Goal: Information Seeking & Learning: Learn about a topic

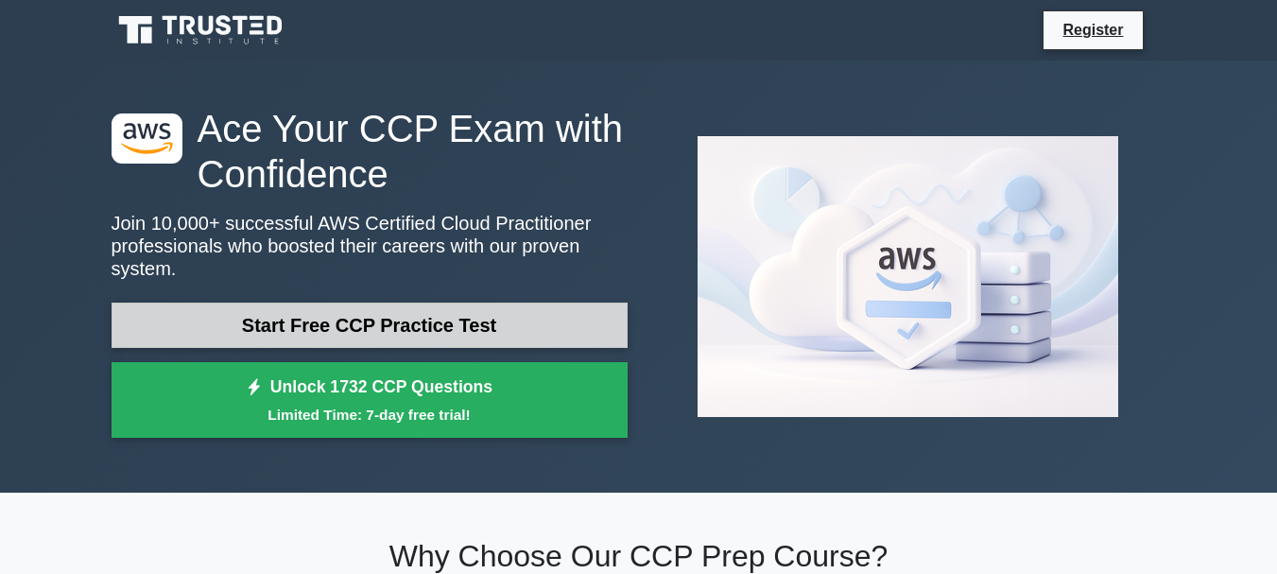
click at [492, 303] on link "Start Free CCP Practice Test" at bounding box center [370, 325] width 516 height 45
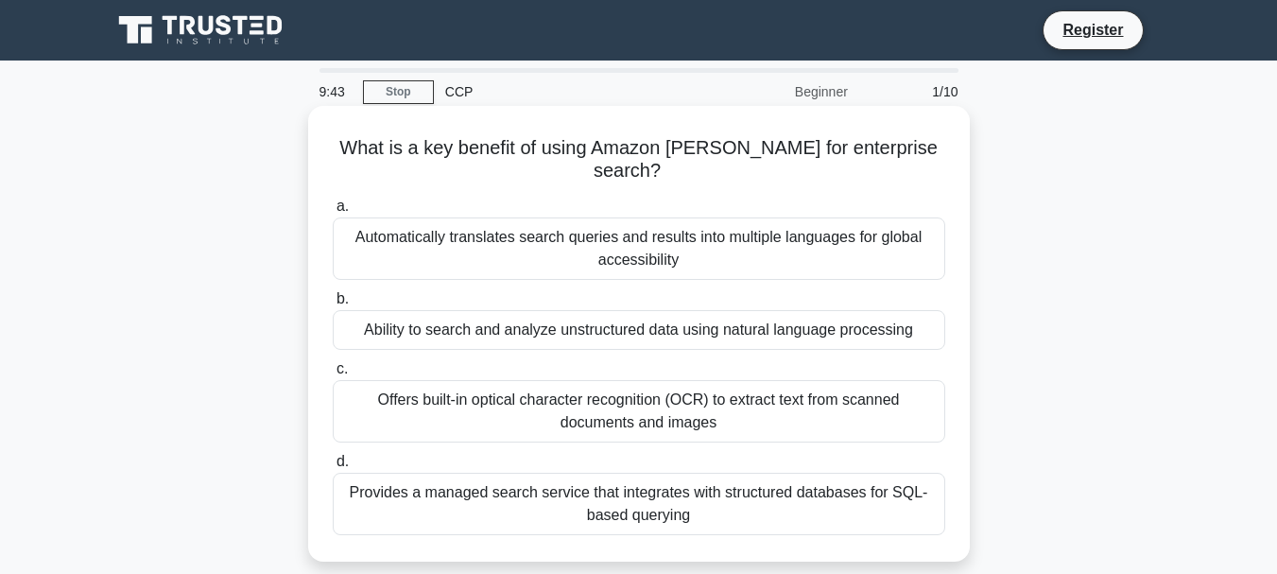
click at [511, 244] on div "Automatically translates search queries and results into multiple languages for…" at bounding box center [639, 248] width 613 height 62
click at [333, 213] on input "a. Automatically translates search queries and results into multiple languages …" at bounding box center [333, 206] width 0 height 12
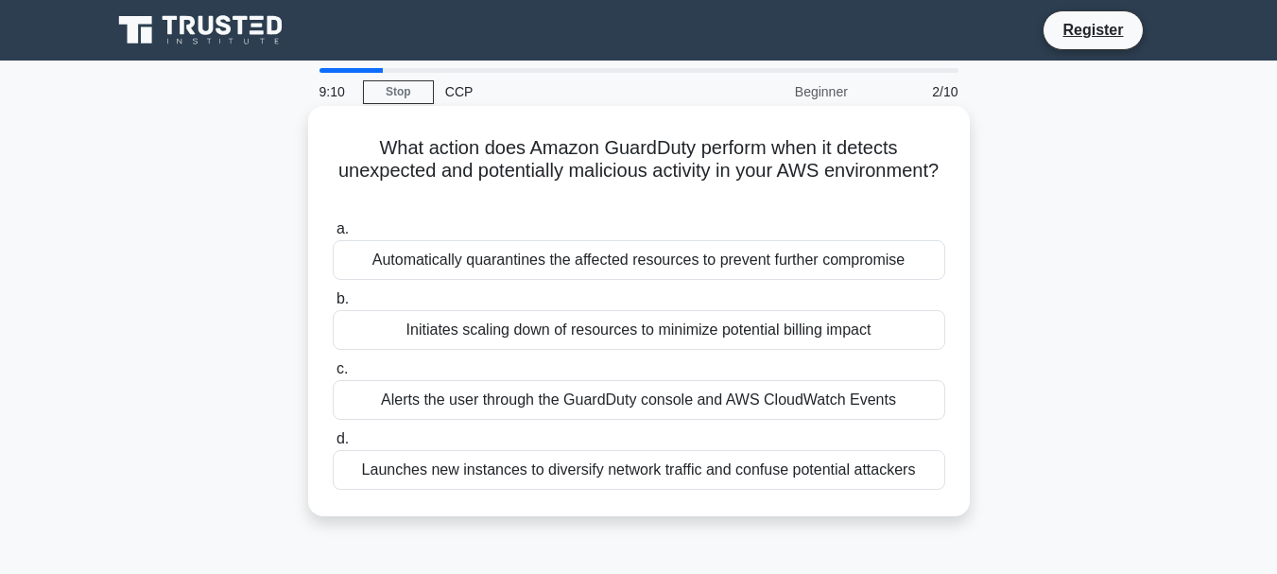
click at [554, 397] on div "Alerts the user through the GuardDuty console and AWS CloudWatch Events" at bounding box center [639, 400] width 613 height 40
click at [333, 375] on input "c. Alerts the user through the GuardDuty console and AWS CloudWatch Events" at bounding box center [333, 369] width 0 height 12
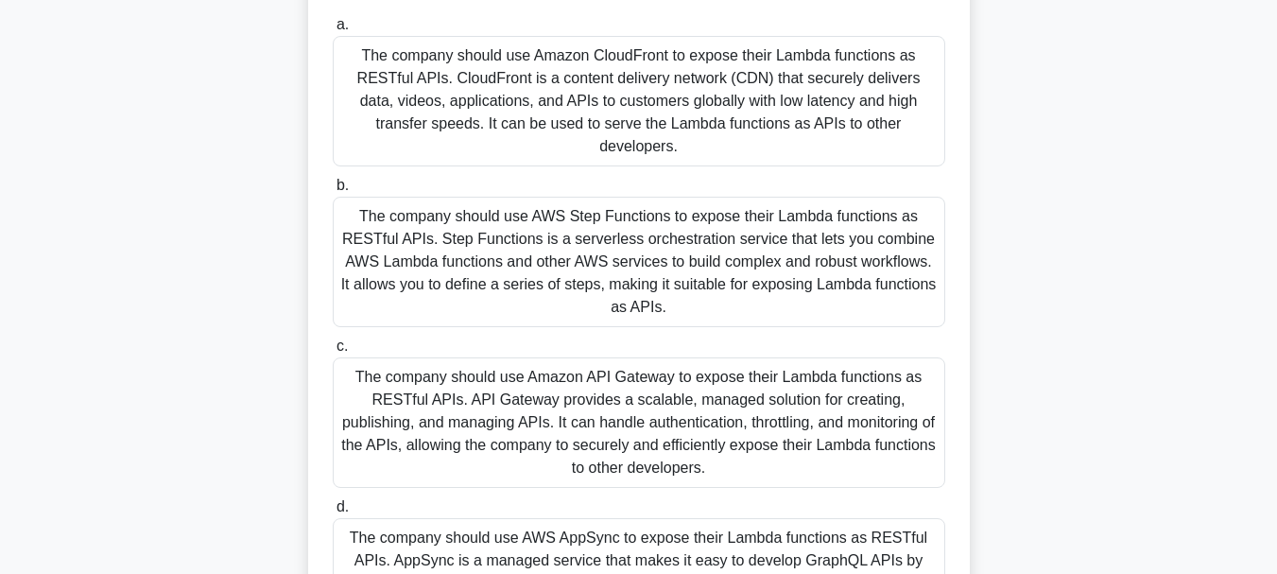
scroll to position [447, 0]
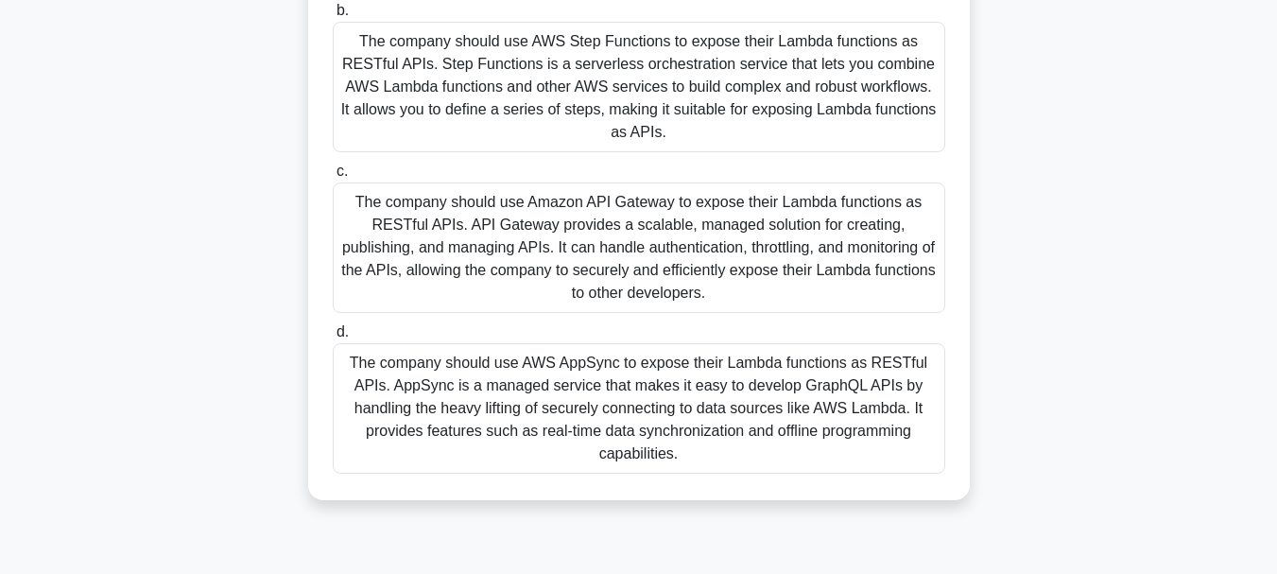
click at [505, 231] on div "The company should use Amazon API Gateway to expose their Lambda functions as R…" at bounding box center [639, 247] width 613 height 130
click at [333, 178] on input "c. The company should use Amazon API Gateway to expose their Lambda functions a…" at bounding box center [333, 171] width 0 height 12
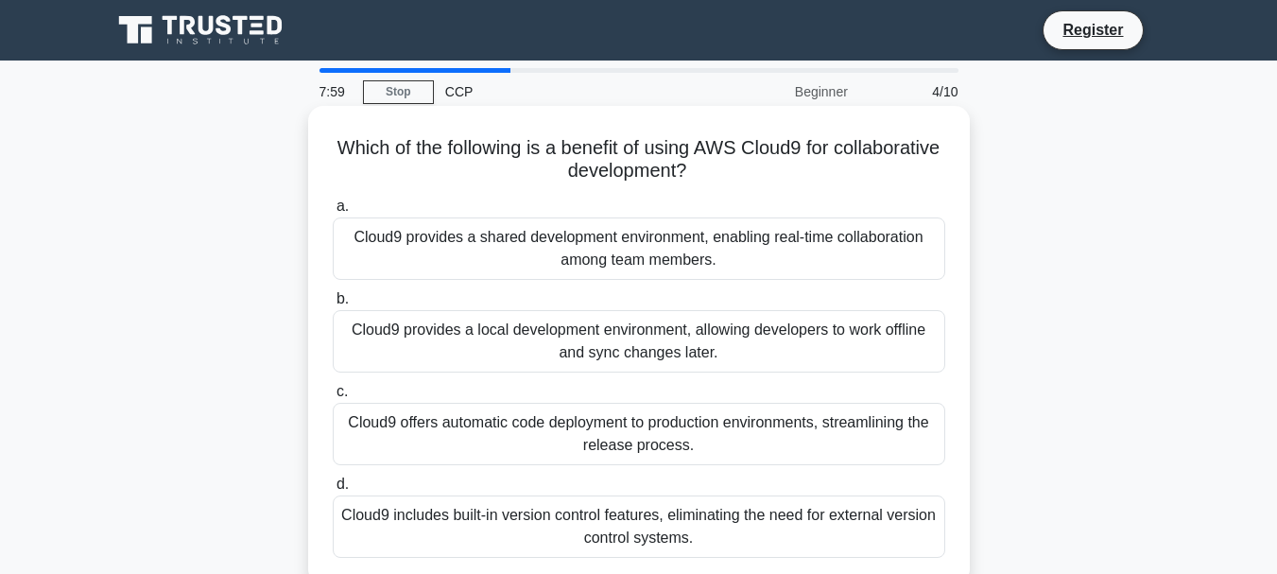
scroll to position [95, 0]
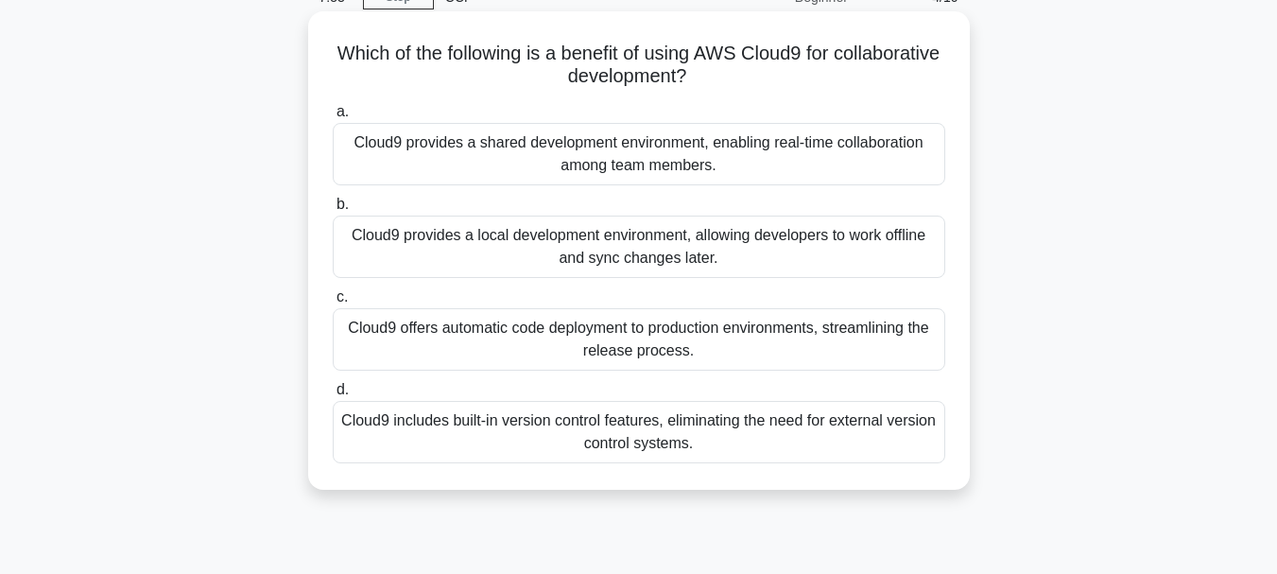
click at [673, 322] on div "Cloud9 offers automatic code deployment to production environments, streamlinin…" at bounding box center [639, 339] width 613 height 62
click at [333, 304] on input "c. Cloud9 offers automatic code deployment to production environments, streamli…" at bounding box center [333, 297] width 0 height 12
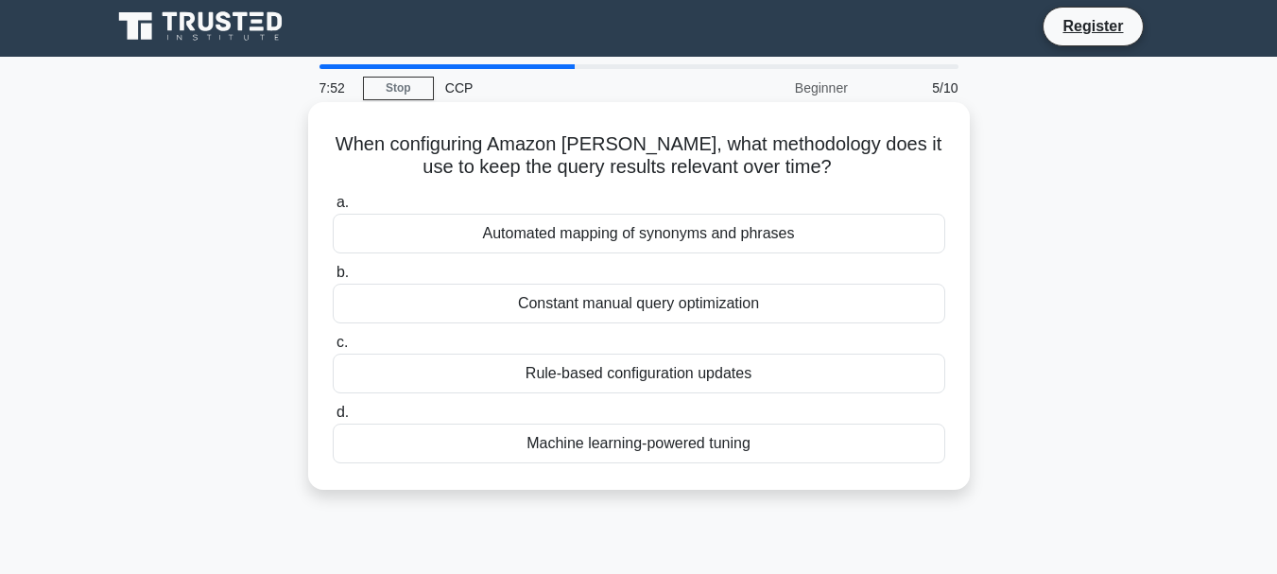
scroll to position [0, 0]
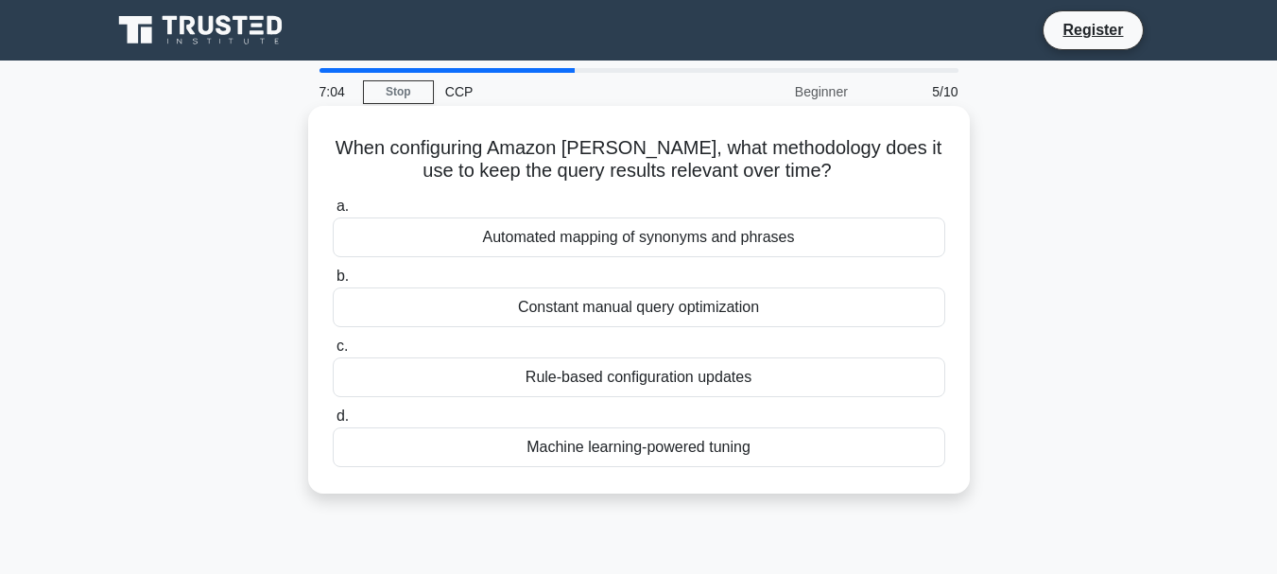
click at [524, 444] on div "Machine learning-powered tuning" at bounding box center [639, 447] width 613 height 40
click at [333, 423] on input "d. Machine learning-powered tuning" at bounding box center [333, 416] width 0 height 12
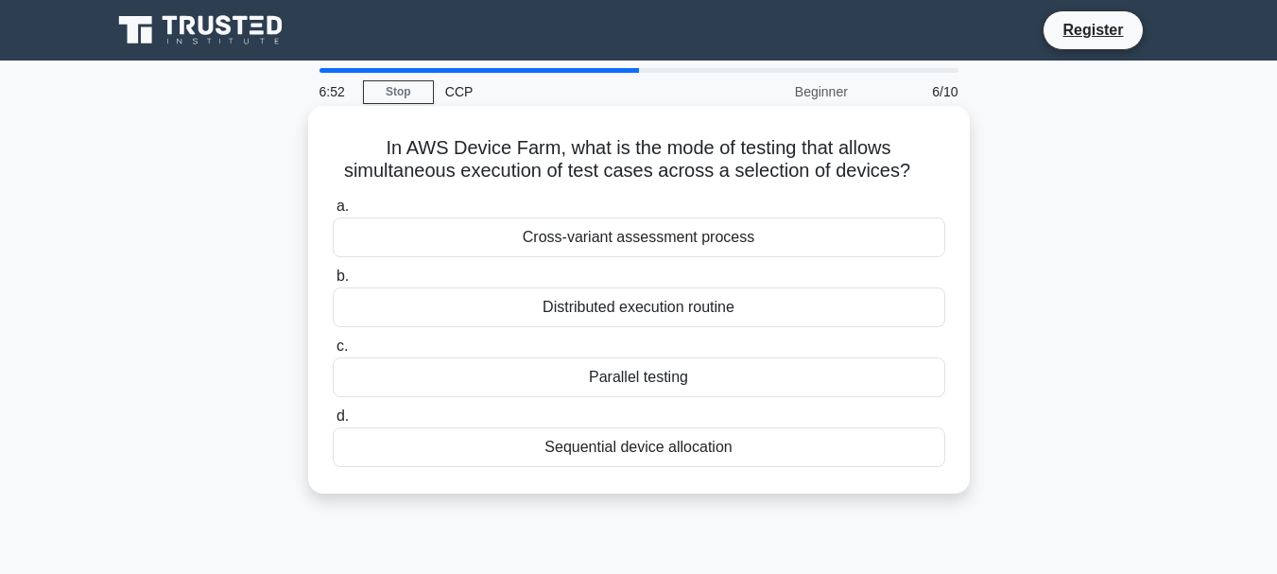
click at [550, 376] on div "Parallel testing" at bounding box center [639, 377] width 613 height 40
click at [333, 353] on input "c. Parallel testing" at bounding box center [333, 346] width 0 height 12
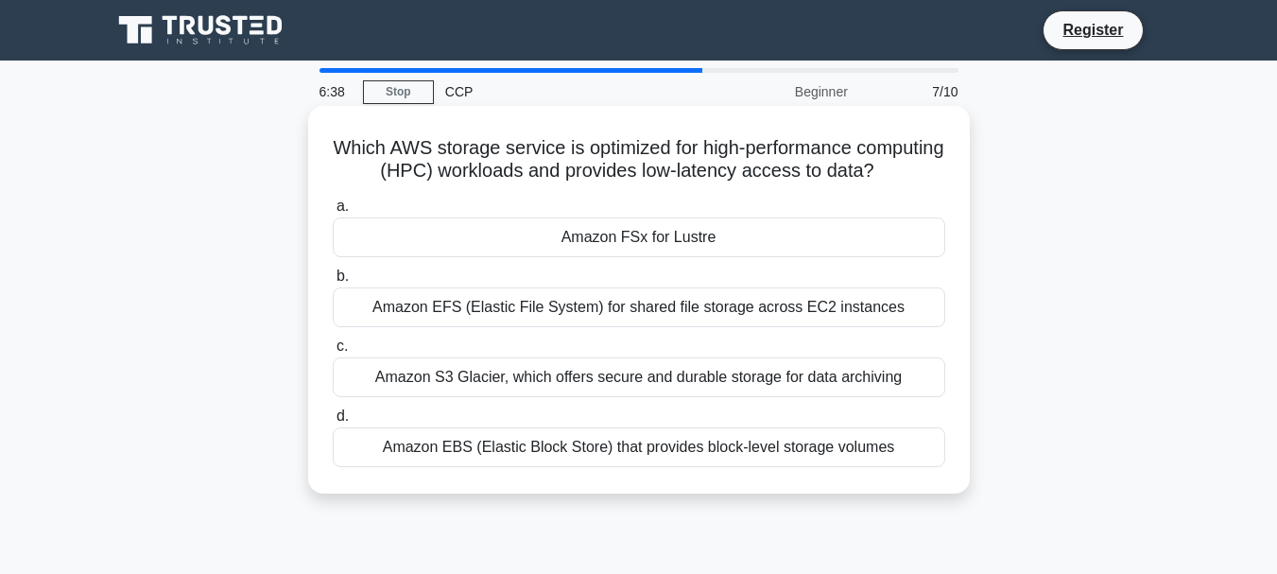
click at [640, 257] on div "Amazon FSx for Lustre" at bounding box center [639, 237] width 613 height 40
click at [333, 213] on input "a. Amazon FSx for Lustre" at bounding box center [333, 206] width 0 height 12
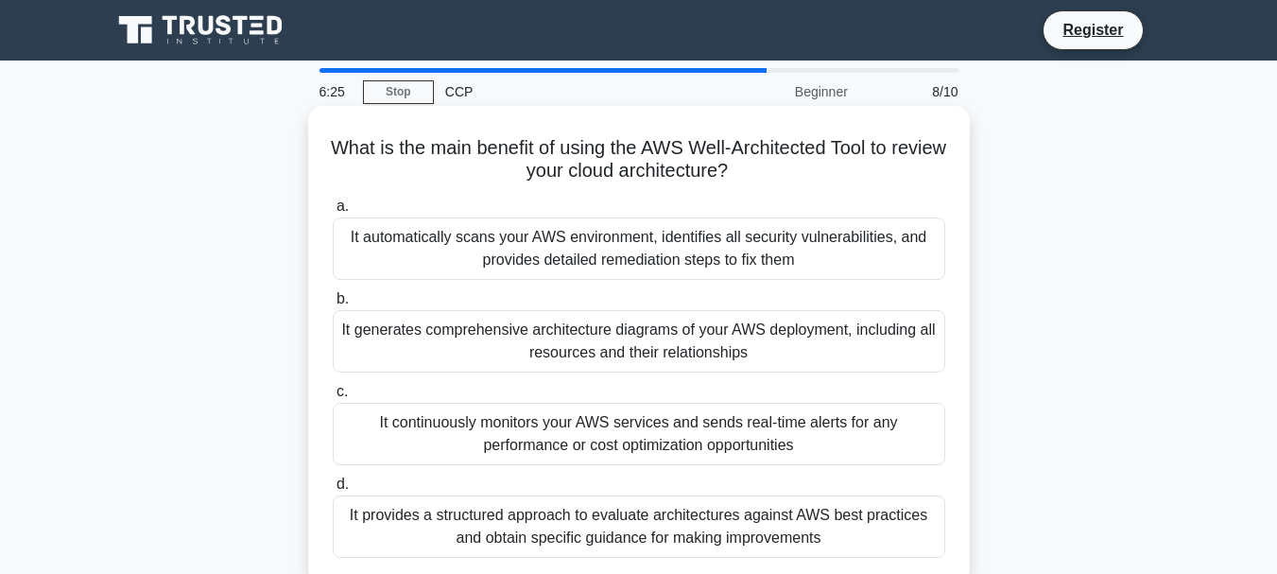
click at [504, 526] on div "It provides a structured approach to evaluate architectures against AWS best pr…" at bounding box center [639, 526] width 613 height 62
click at [333, 491] on input "d. It provides a structured approach to evaluate architectures against AWS best…" at bounding box center [333, 484] width 0 height 12
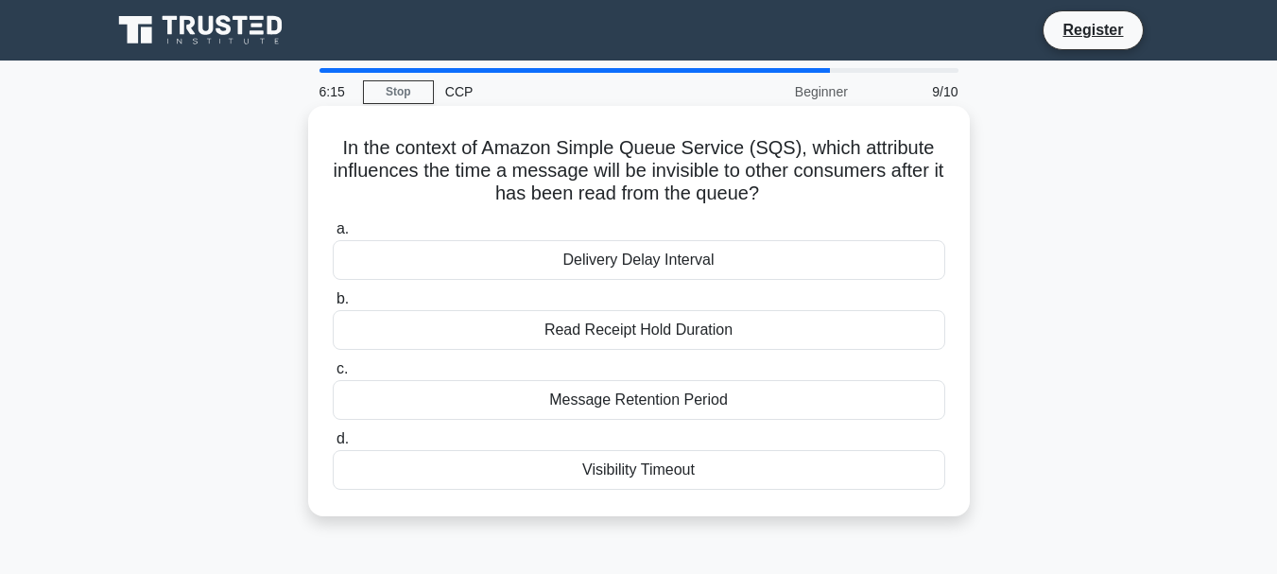
click at [549, 471] on div "Visibility Timeout" at bounding box center [639, 470] width 613 height 40
click at [333, 445] on input "d. Visibility Timeout" at bounding box center [333, 439] width 0 height 12
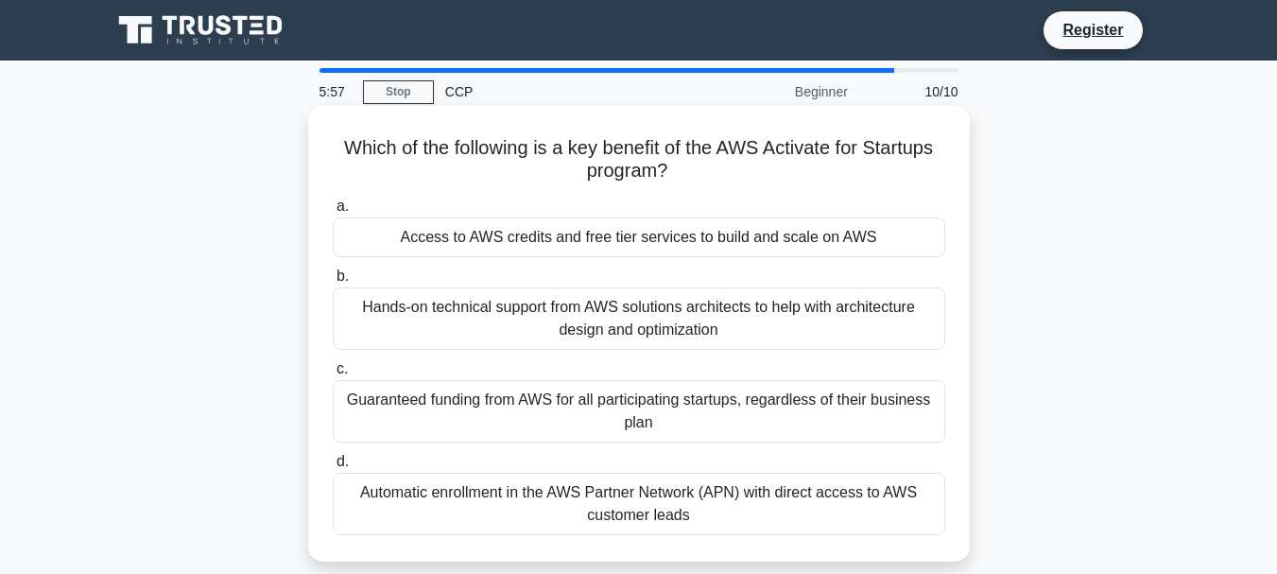
click at [643, 239] on div "Access to AWS credits and free tier services to build and scale on AWS" at bounding box center [639, 237] width 613 height 40
click at [333, 213] on input "a. Access to AWS credits and free tier services to build and scale on AWS" at bounding box center [333, 206] width 0 height 12
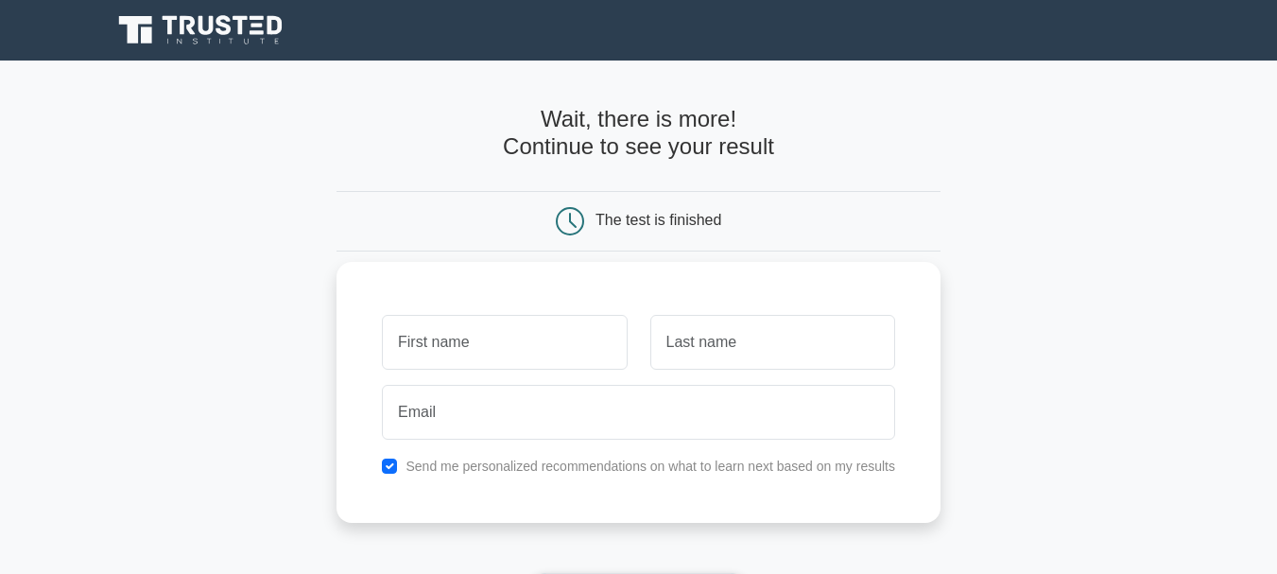
click at [531, 340] on input "text" at bounding box center [504, 342] width 245 height 55
type input "yerusu"
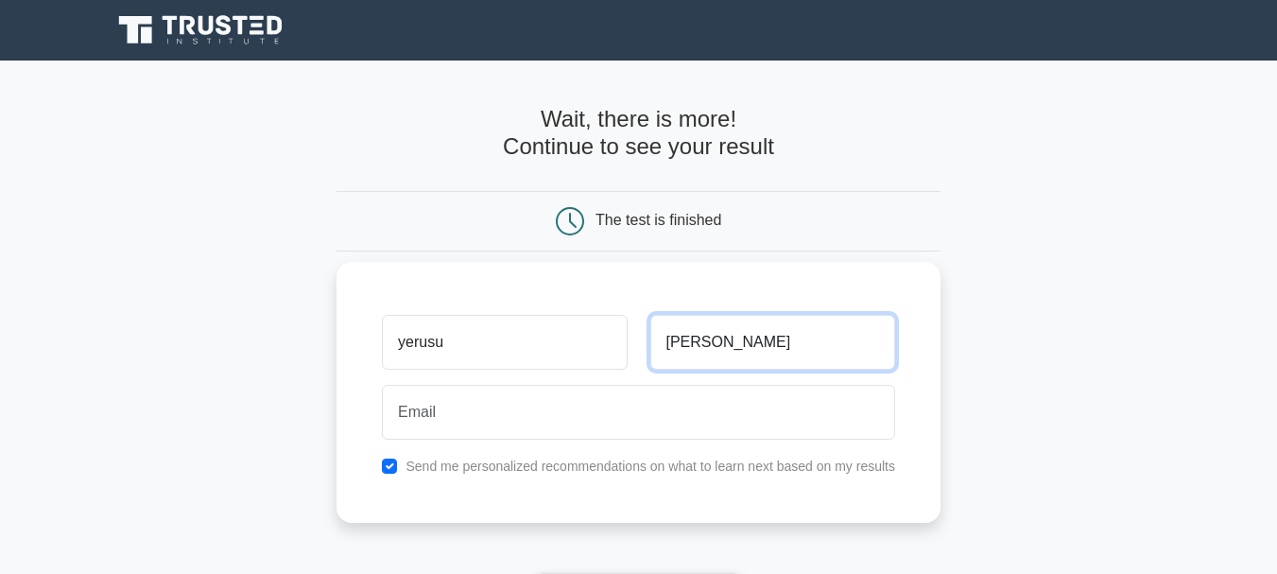
type input "likhitha"
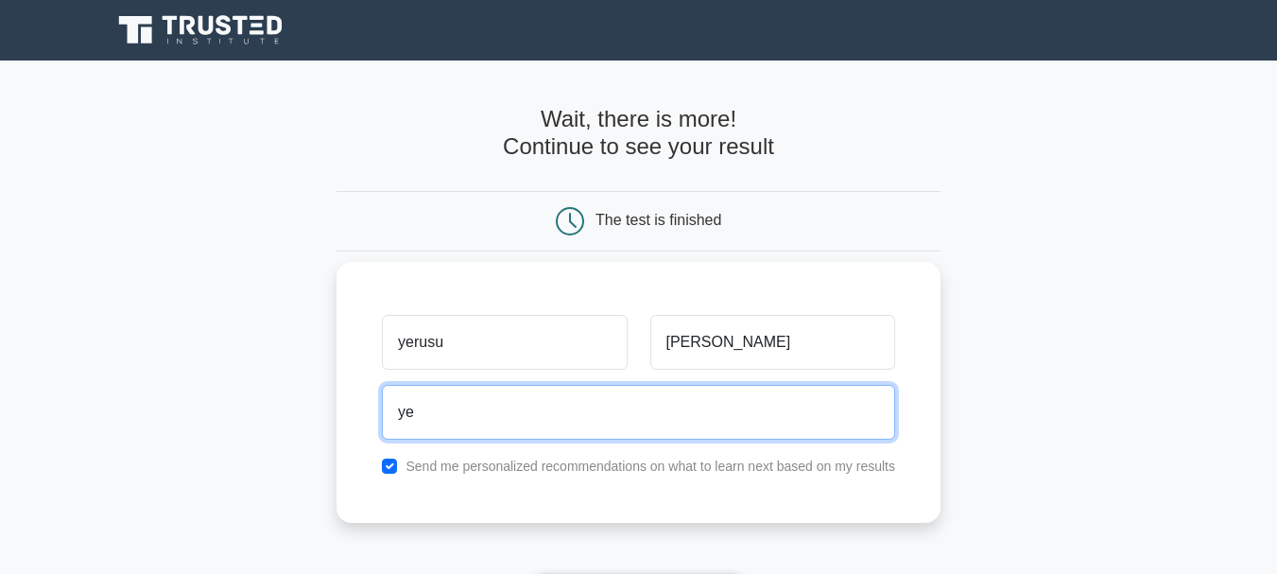
type input "y"
type input "likkiyerusu2004@gmail.com"
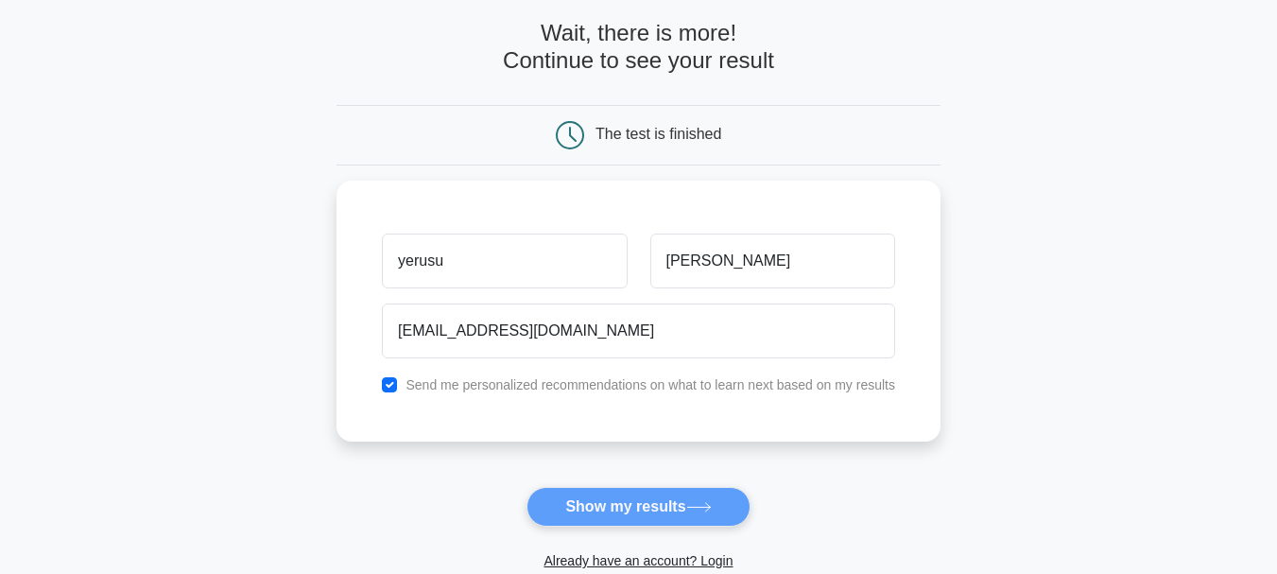
scroll to position [189, 0]
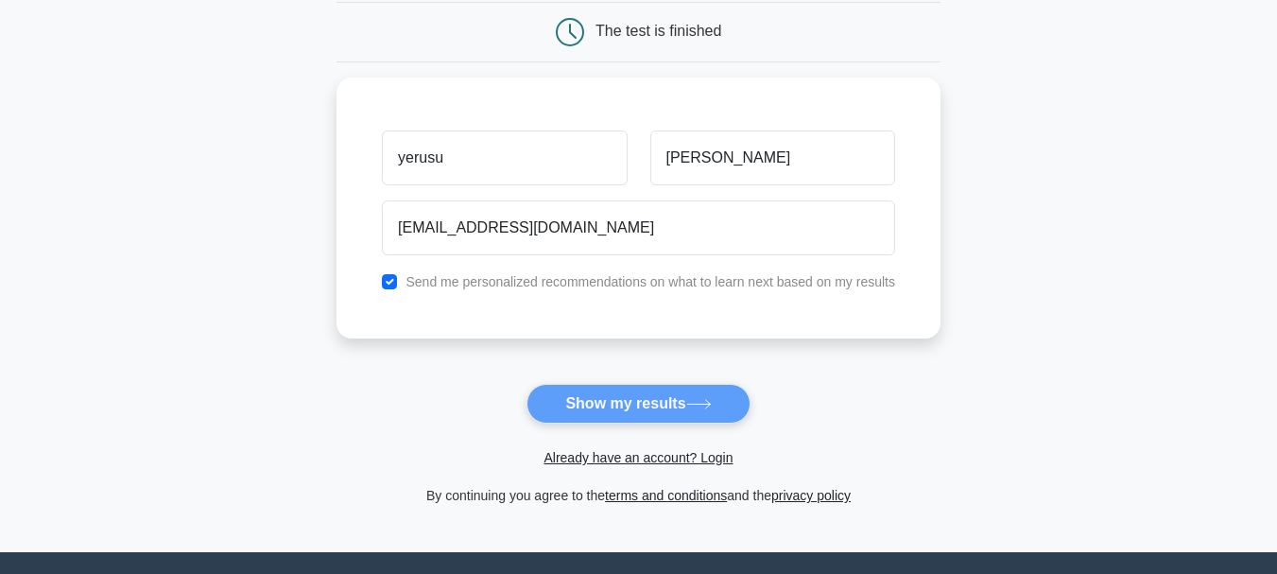
click at [573, 401] on form "Wait, there is more! Continue to see your result The test is finished yerusu" at bounding box center [639, 212] width 604 height 590
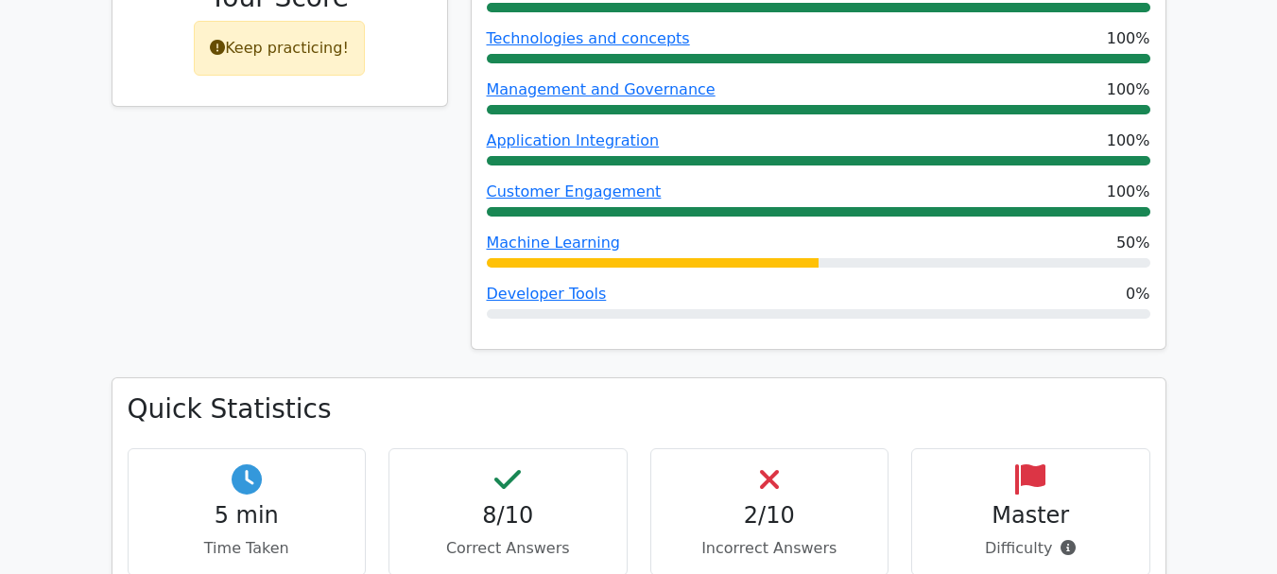
scroll to position [1040, 0]
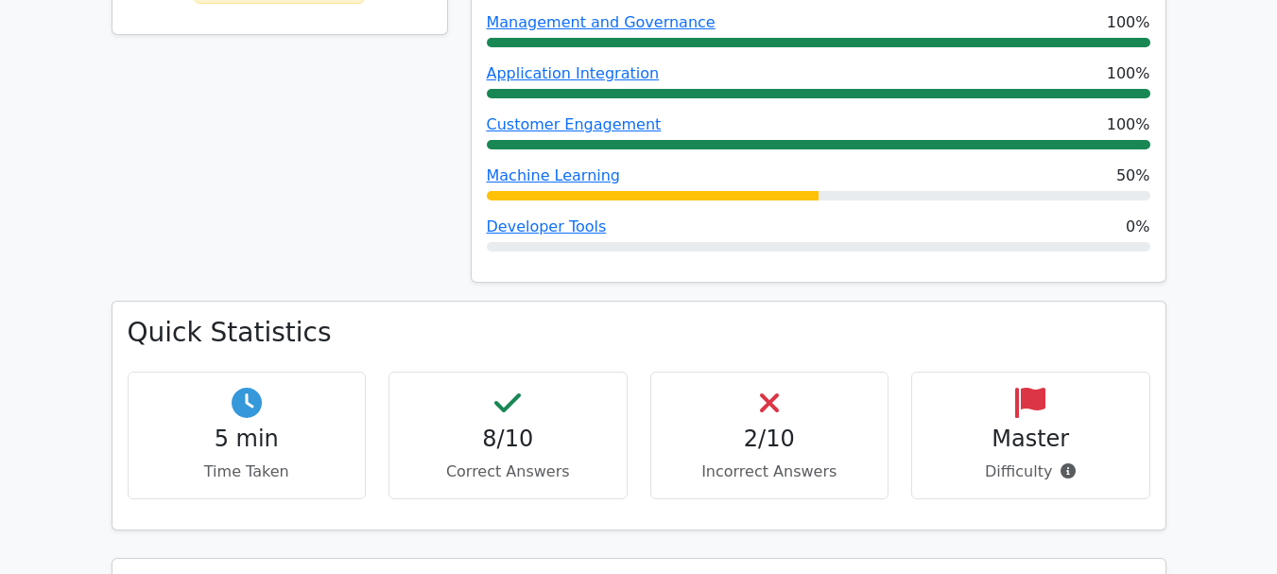
click at [549, 460] on p "Correct Answers" at bounding box center [508, 471] width 207 height 23
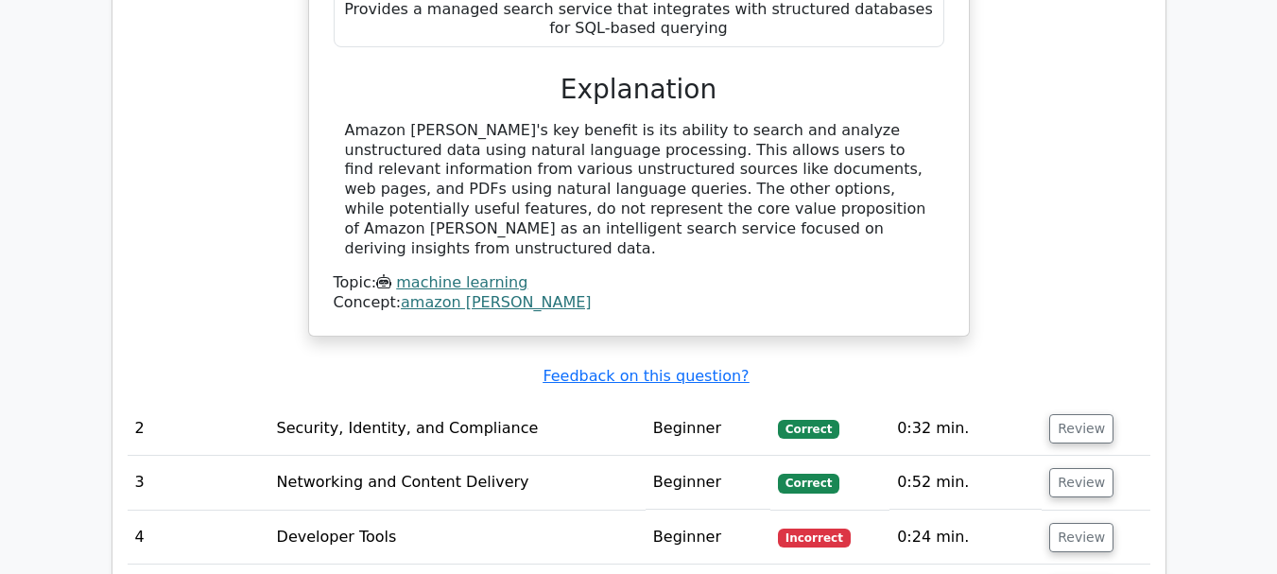
scroll to position [2269, 0]
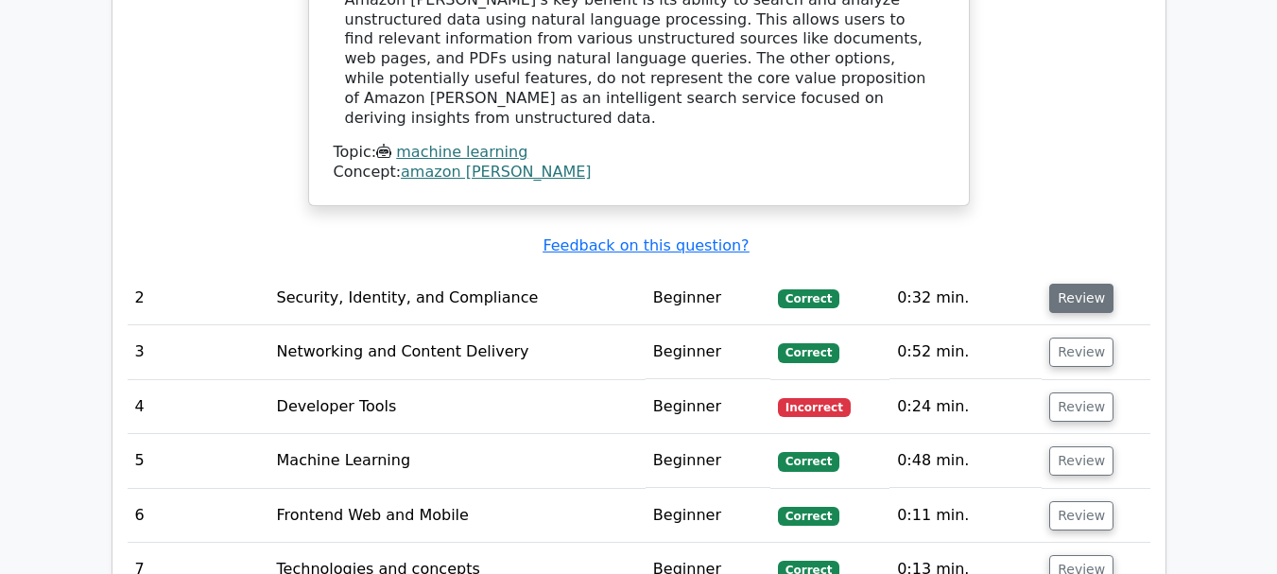
click at [1094, 284] on button "Review" at bounding box center [1082, 298] width 64 height 29
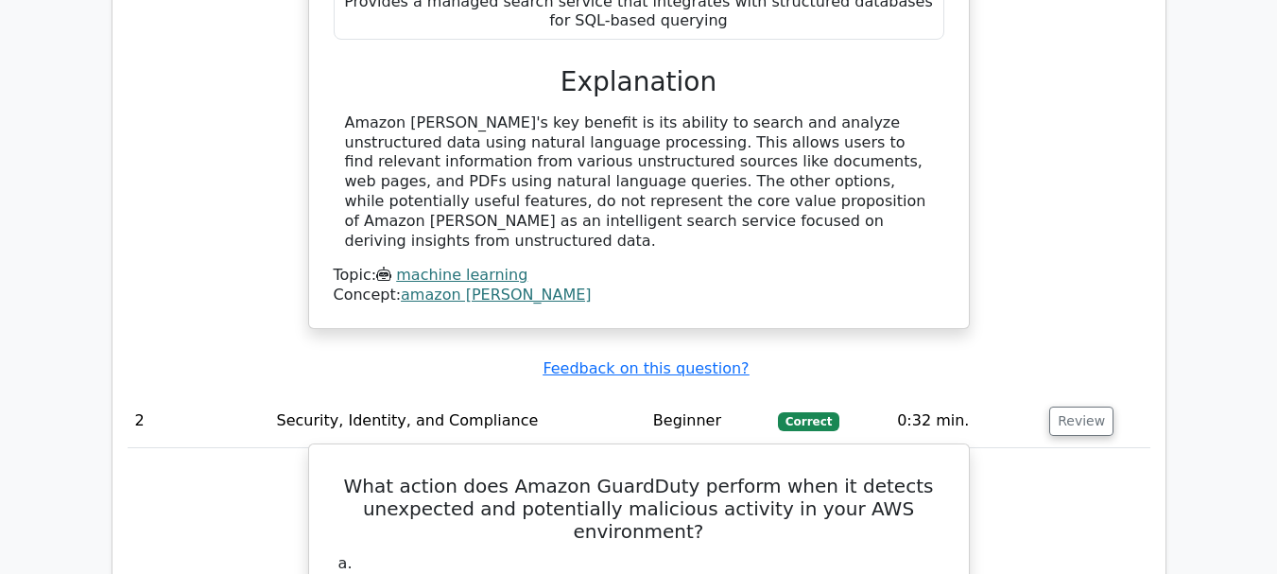
scroll to position [2240, 0]
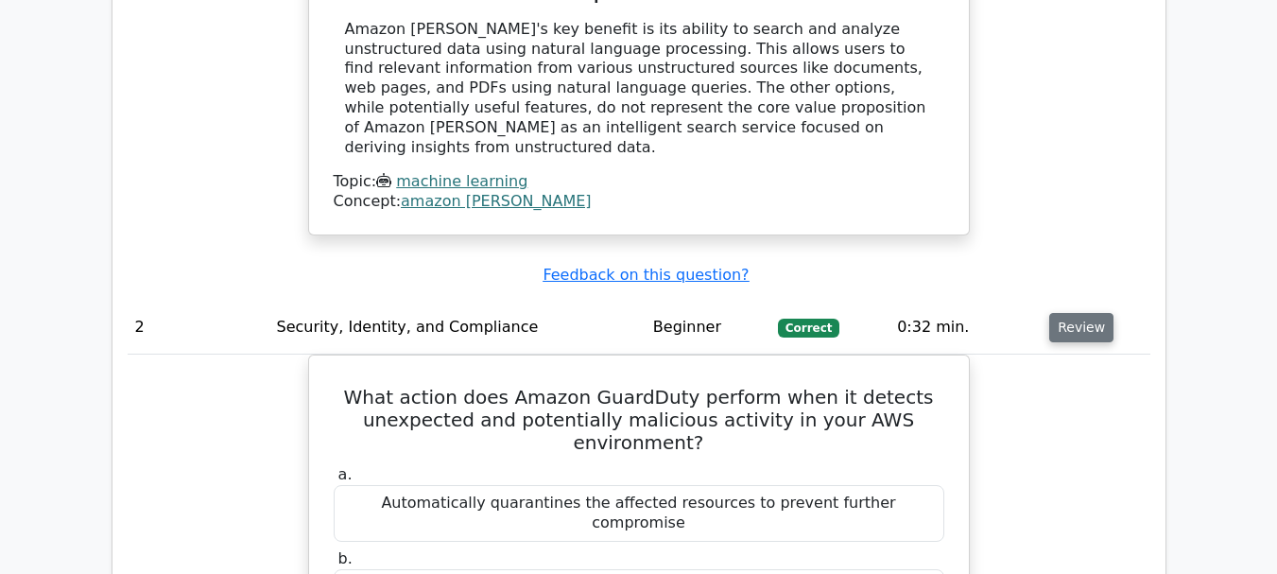
click at [1081, 313] on button "Review" at bounding box center [1082, 327] width 64 height 29
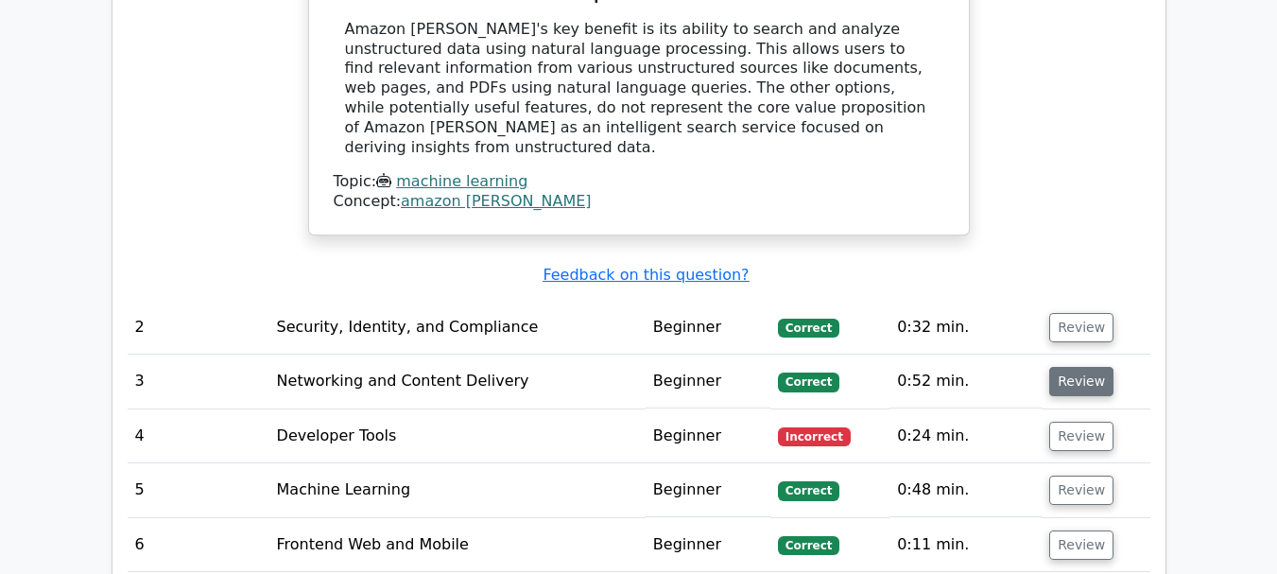
click at [1068, 367] on button "Review" at bounding box center [1082, 381] width 64 height 29
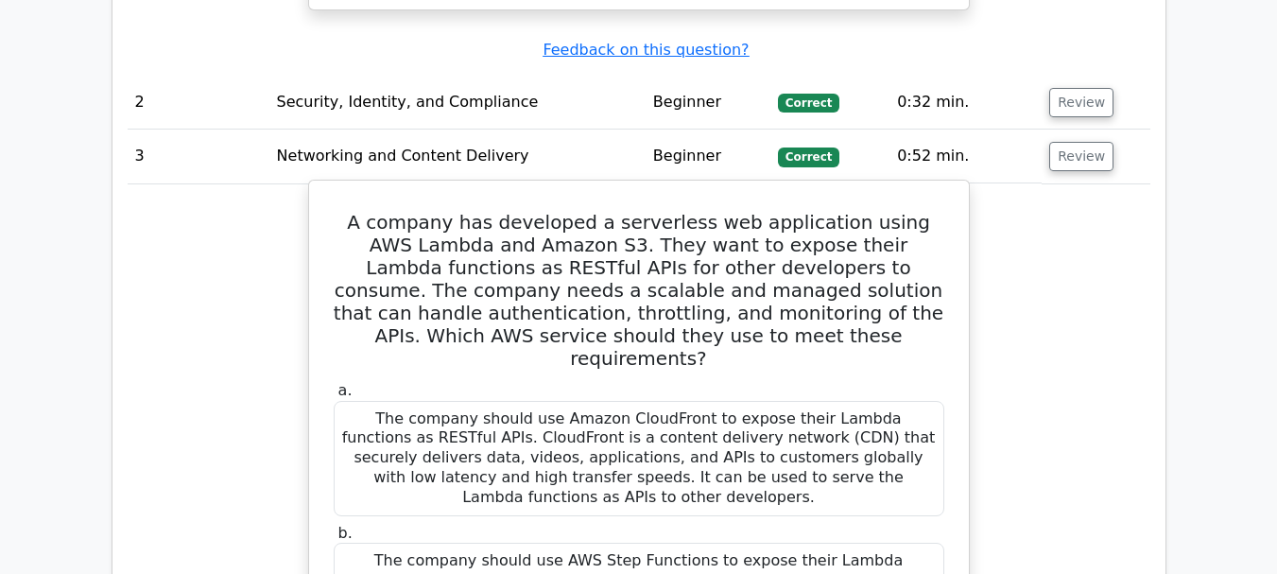
scroll to position [2618, 0]
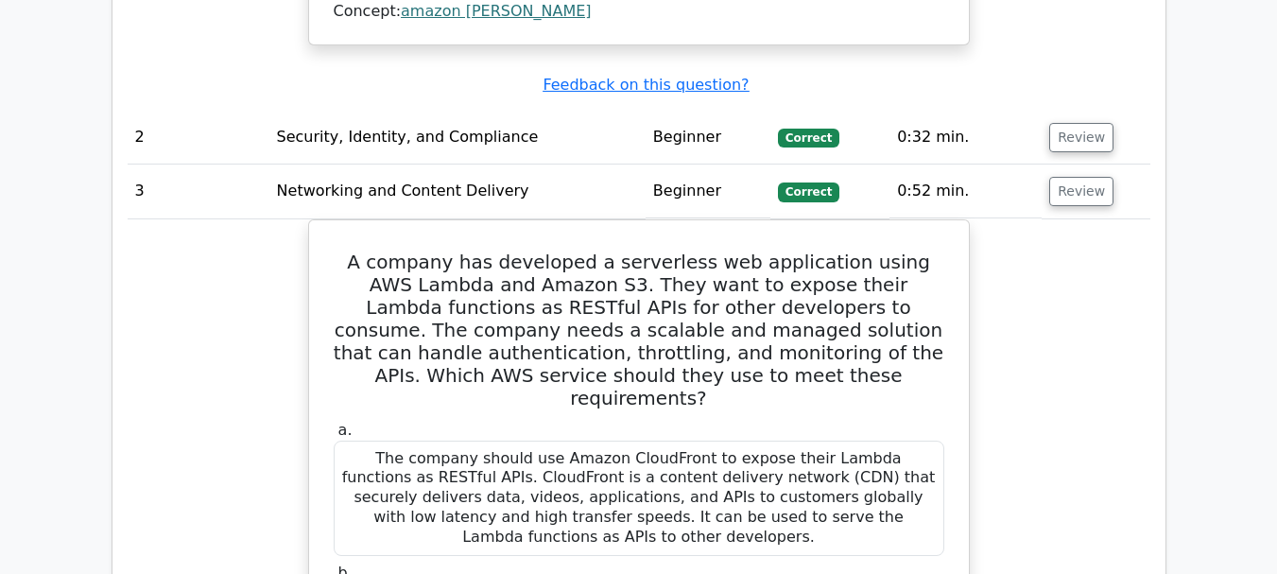
scroll to position [2429, 0]
click at [1083, 178] on button "Review" at bounding box center [1082, 192] width 64 height 29
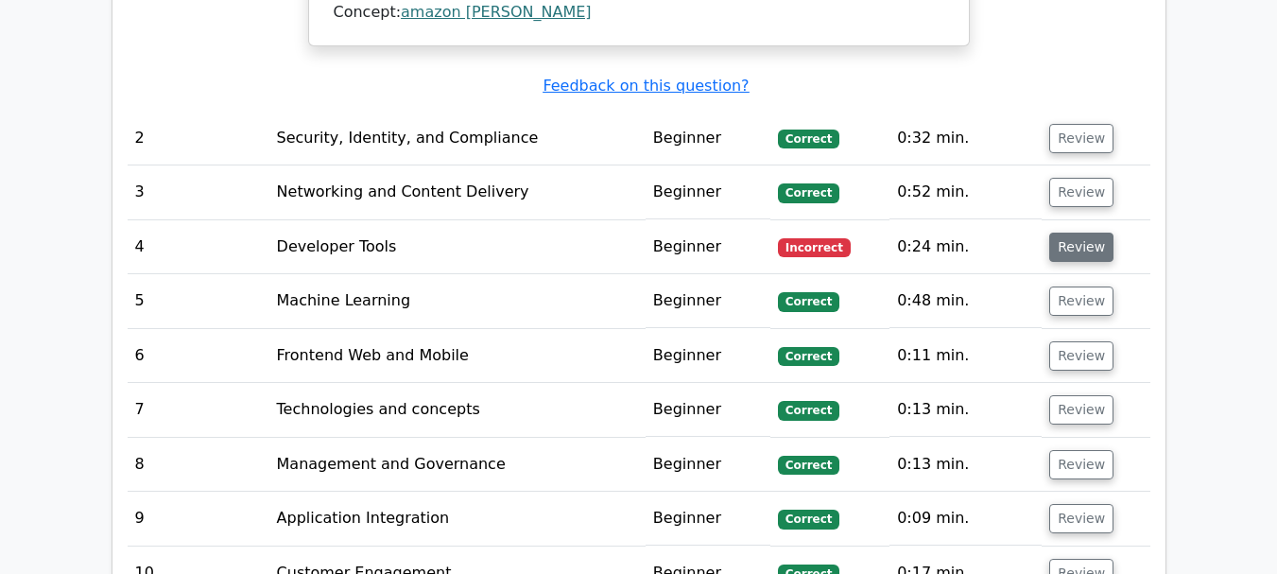
click at [1092, 233] on button "Review" at bounding box center [1082, 247] width 64 height 29
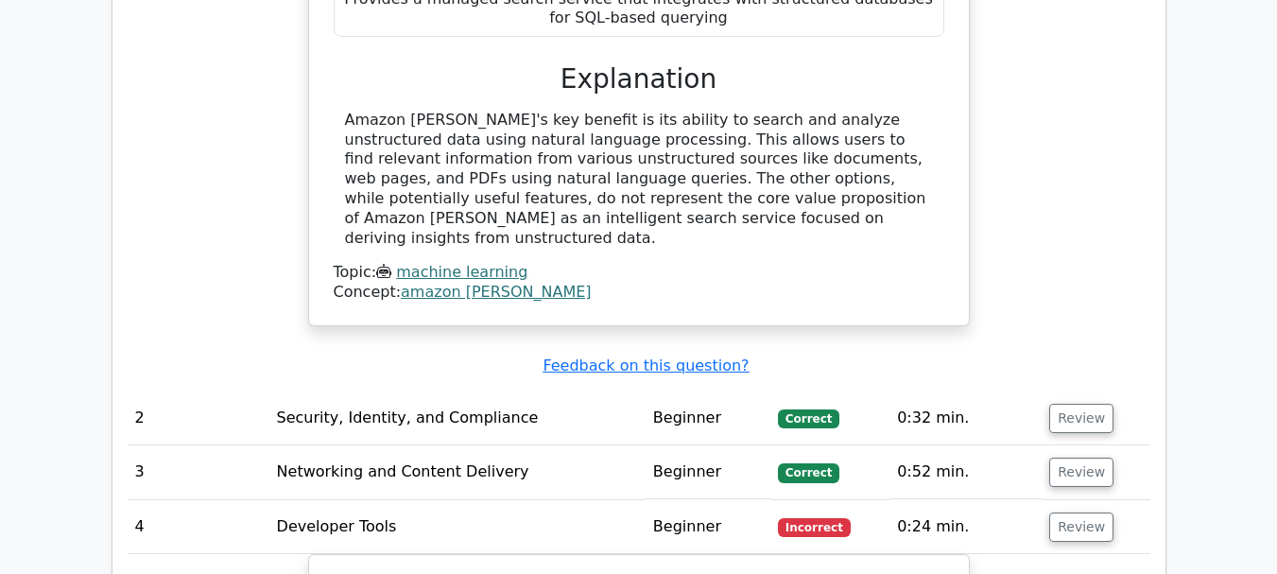
scroll to position [2145, 0]
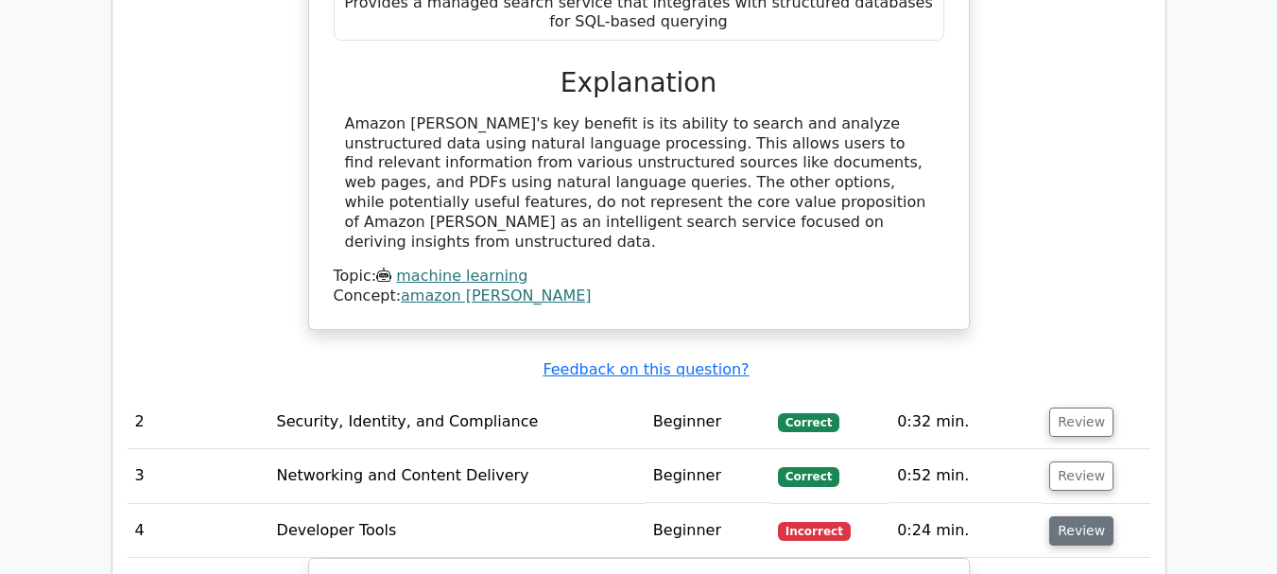
click at [1068, 516] on button "Review" at bounding box center [1082, 530] width 64 height 29
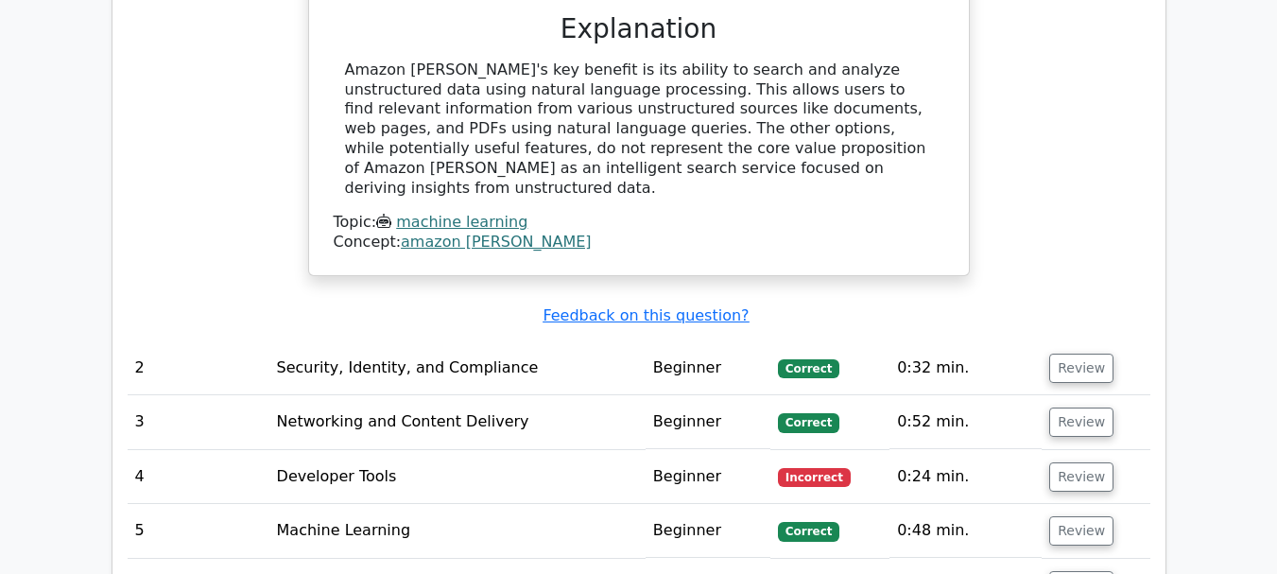
scroll to position [2240, 0]
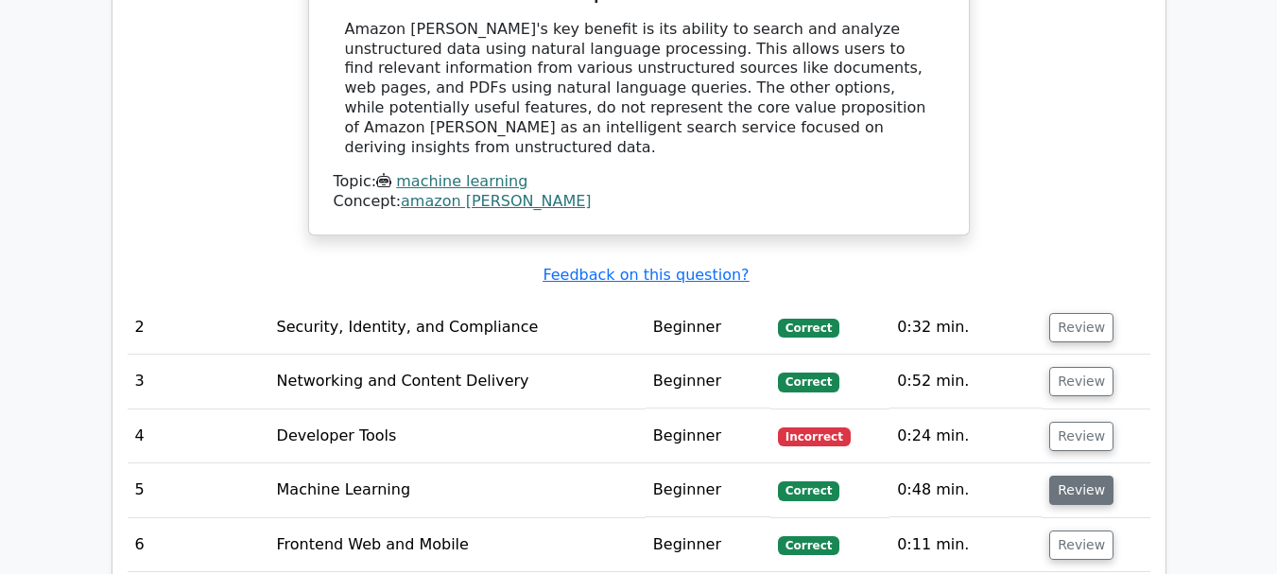
click at [1078, 476] on button "Review" at bounding box center [1082, 490] width 64 height 29
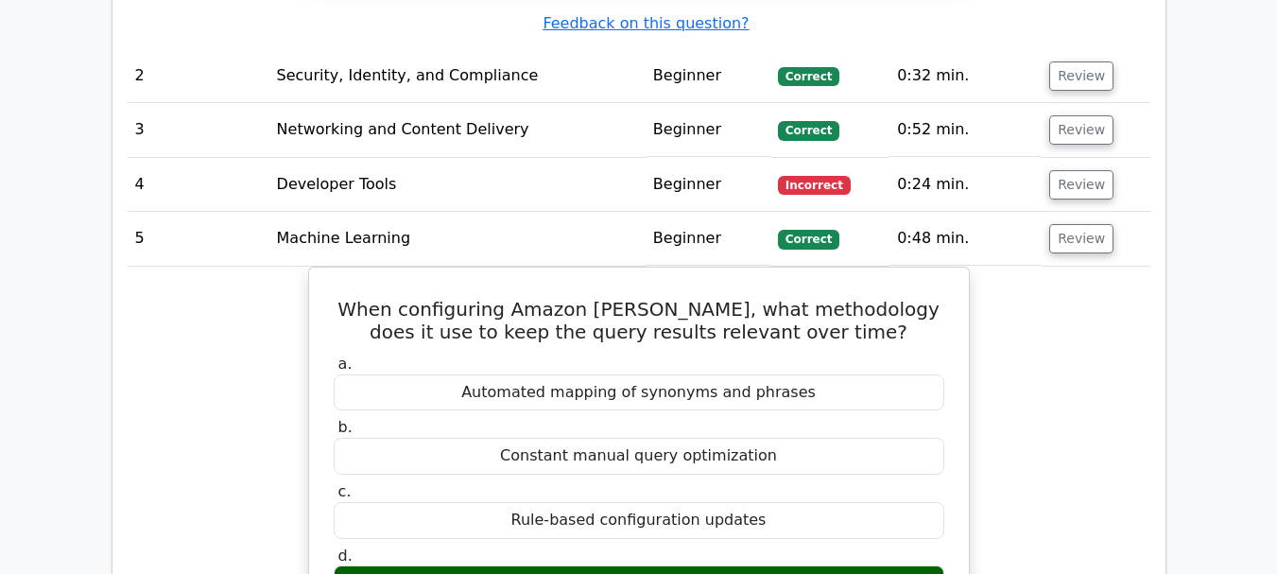
scroll to position [2524, 0]
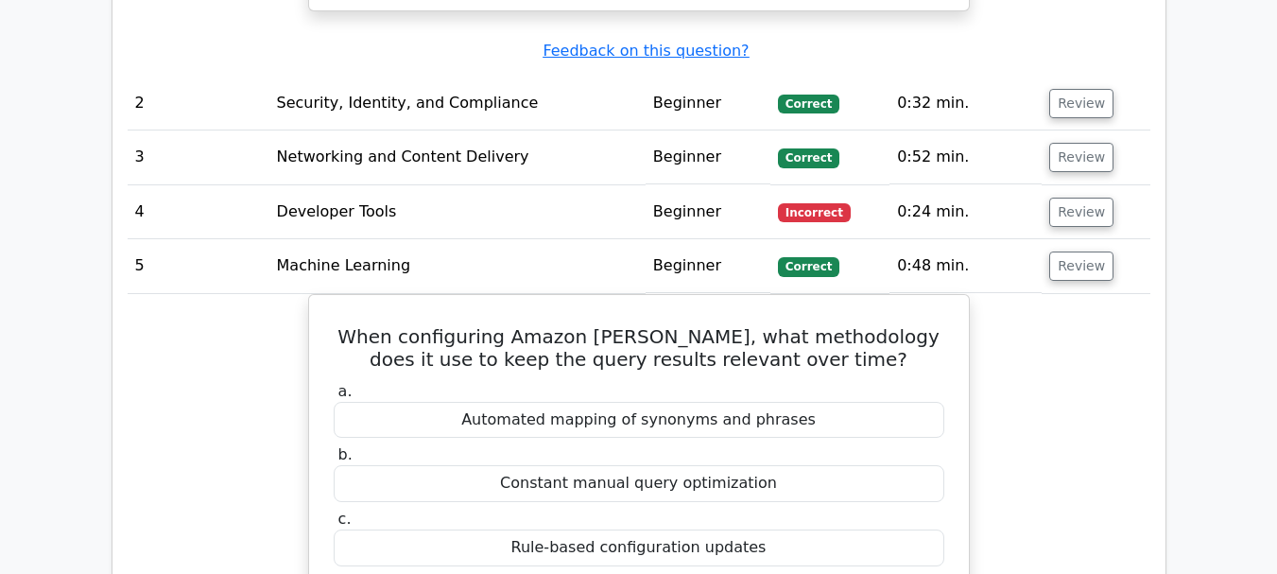
scroll to position [2429, 0]
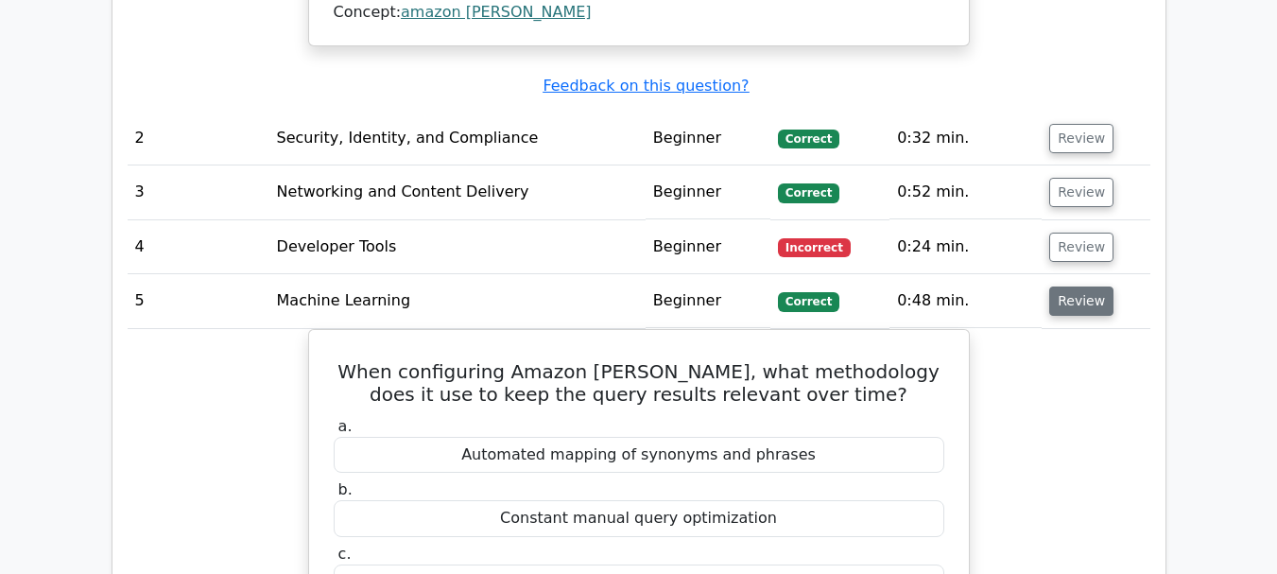
click at [1075, 287] on button "Review" at bounding box center [1082, 301] width 64 height 29
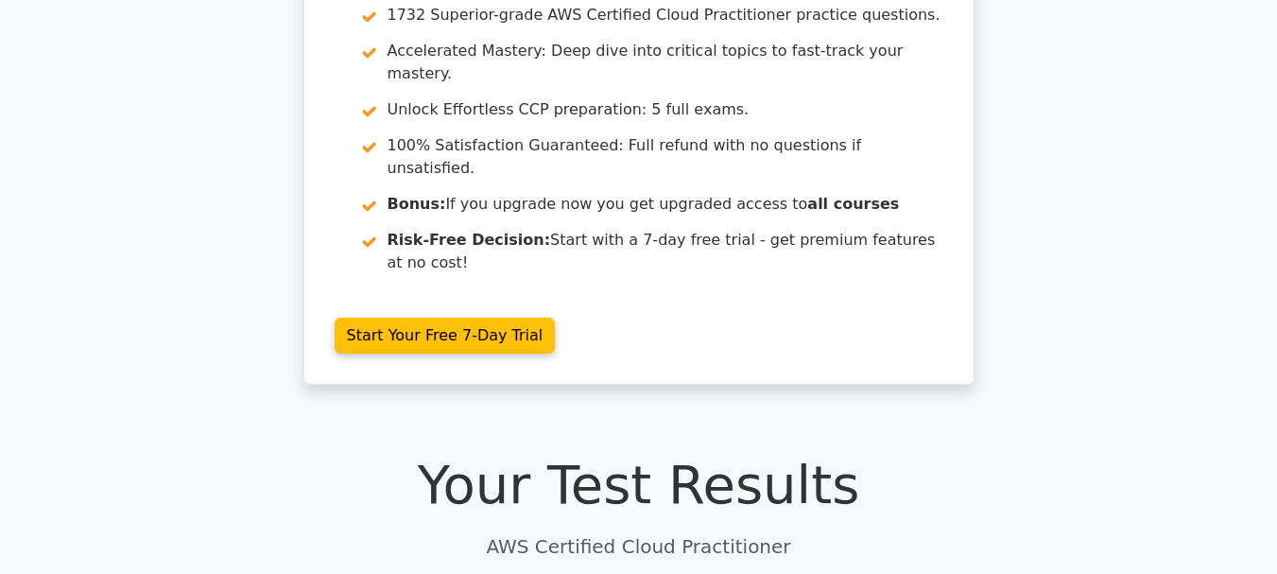
scroll to position [160, 0]
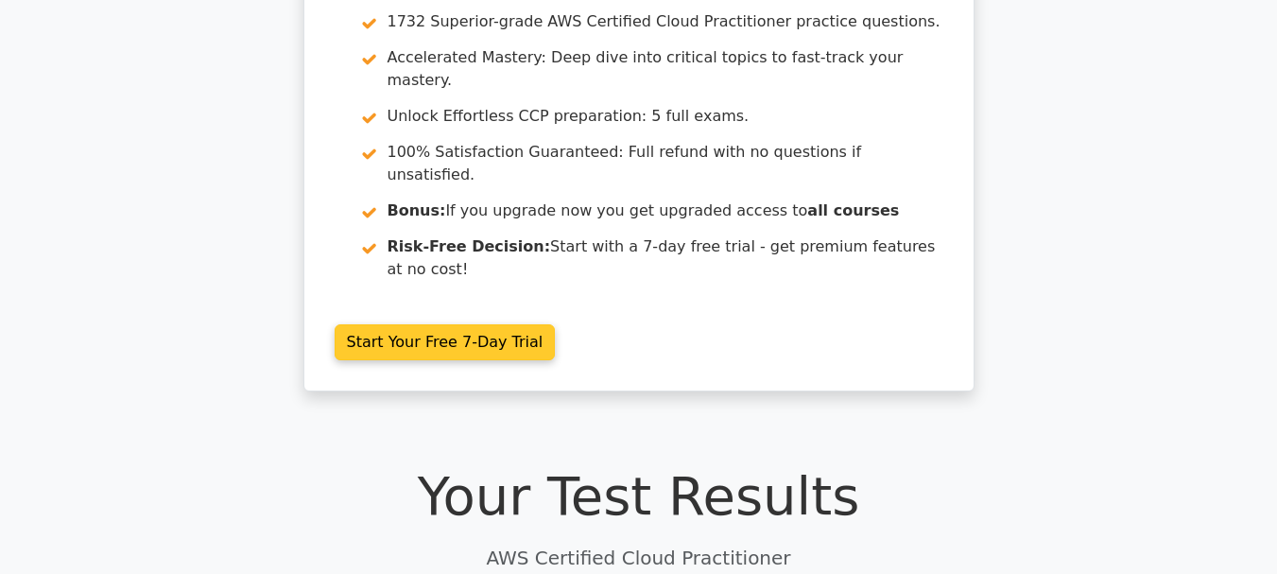
click at [467, 324] on link "Start Your Free 7-Day Trial" at bounding box center [445, 342] width 221 height 36
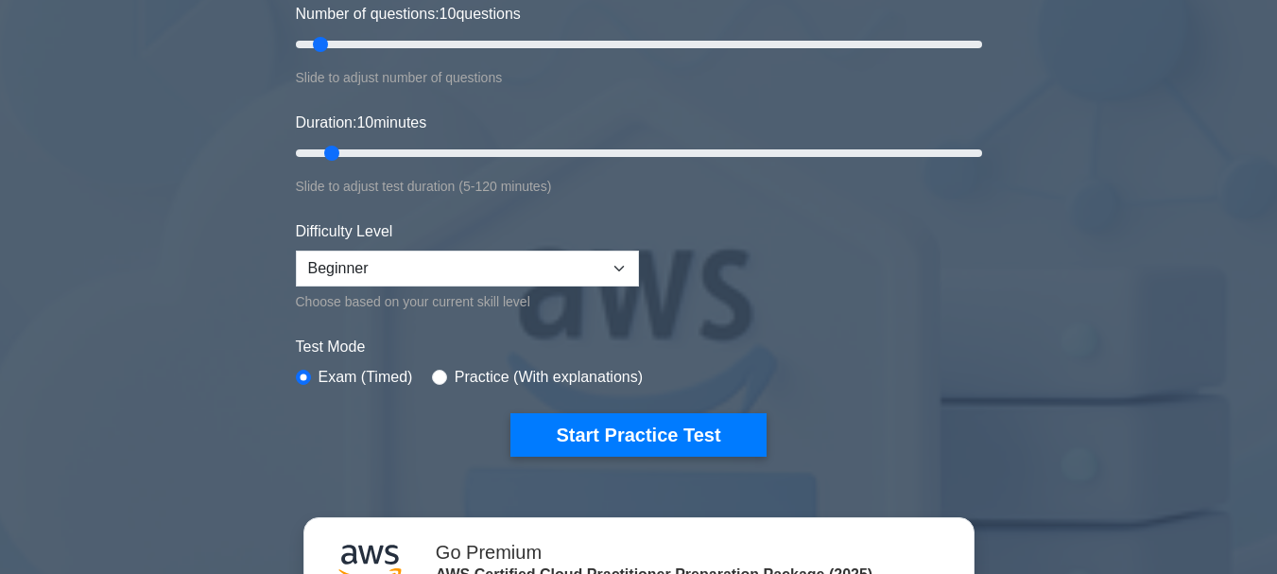
scroll to position [378, 0]
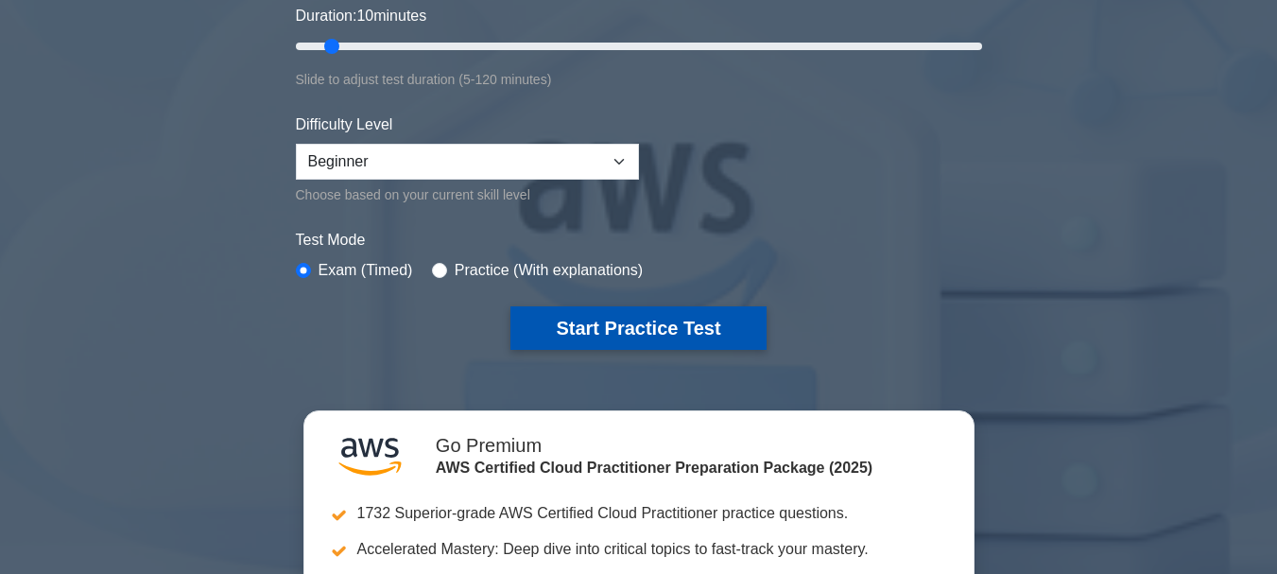
click at [651, 316] on button "Start Practice Test" at bounding box center [638, 327] width 255 height 43
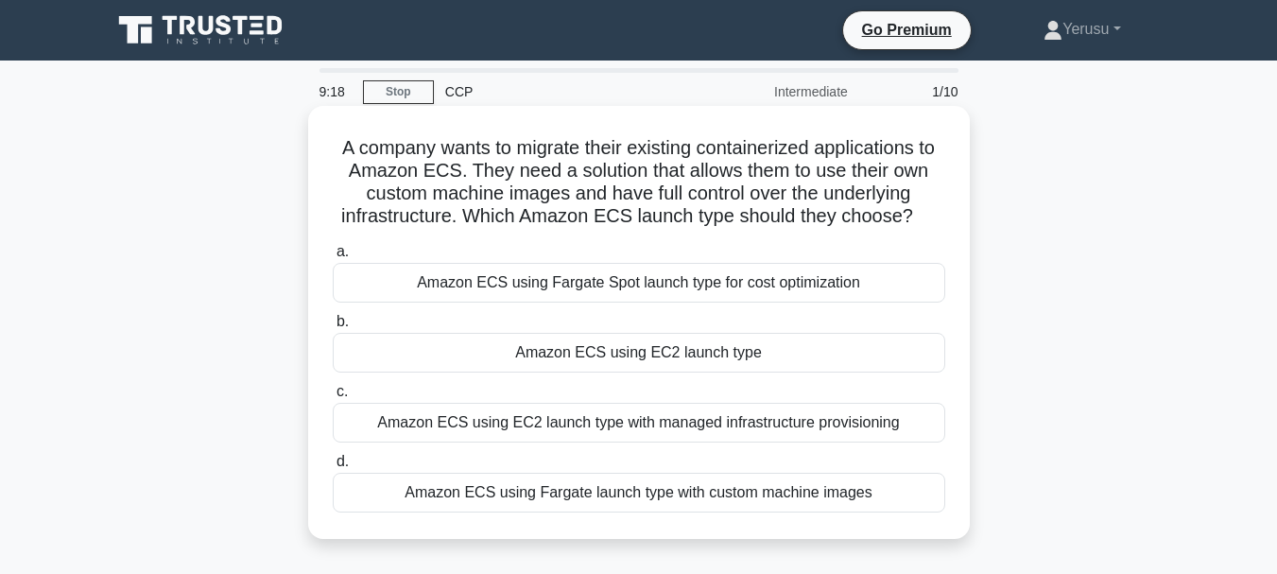
click at [690, 348] on div "Amazon ECS using EC2 launch type" at bounding box center [639, 353] width 613 height 40
click at [333, 328] on input "b. Amazon ECS using EC2 launch type" at bounding box center [333, 322] width 0 height 12
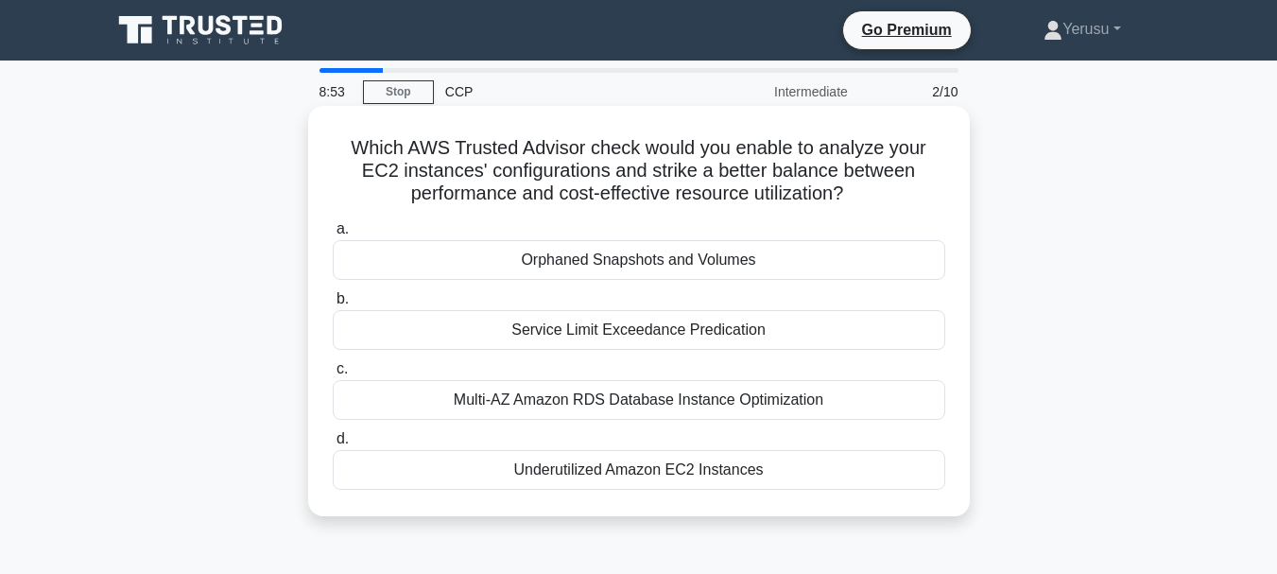
click at [735, 396] on div "Multi-AZ Amazon RDS Database Instance Optimization" at bounding box center [639, 400] width 613 height 40
click at [333, 375] on input "c. Multi-AZ Amazon RDS Database Instance Optimization" at bounding box center [333, 369] width 0 height 12
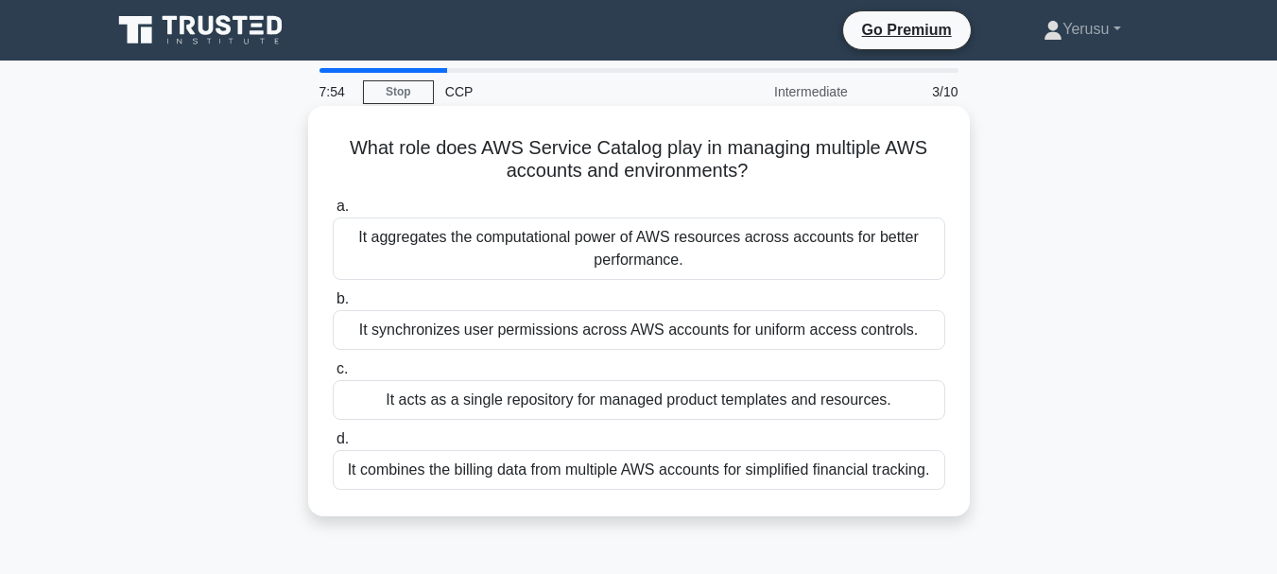
click at [512, 463] on div "It combines the billing data from multiple AWS accounts for simplified financia…" at bounding box center [639, 470] width 613 height 40
click at [333, 445] on input "d. It combines the billing data from multiple AWS accounts for simplified finan…" at bounding box center [333, 439] width 0 height 12
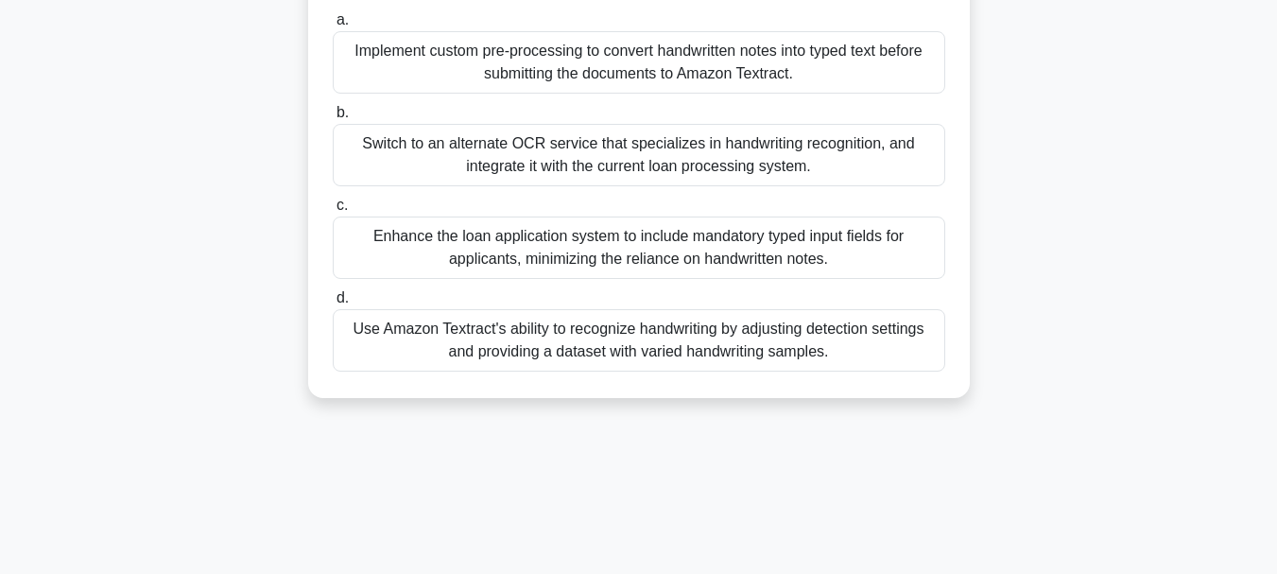
scroll to position [284, 0]
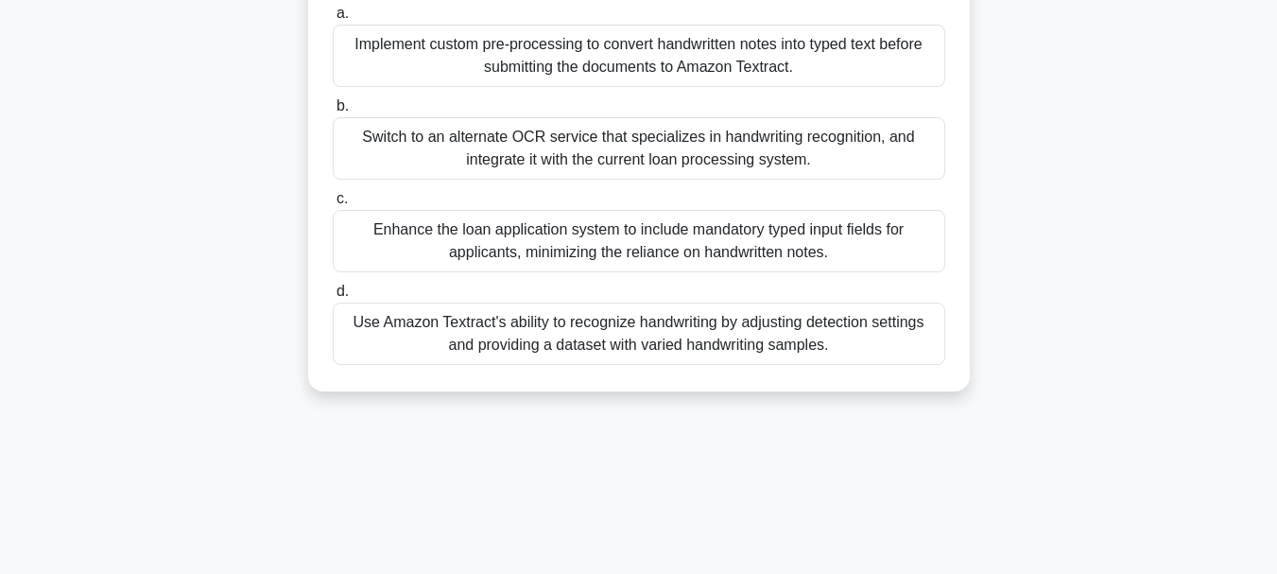
click at [402, 225] on div "Enhance the loan application system to include mandatory typed input fields for…" at bounding box center [639, 241] width 613 height 62
click at [333, 205] on input "c. Enhance the loan application system to include mandatory typed input fields …" at bounding box center [333, 199] width 0 height 12
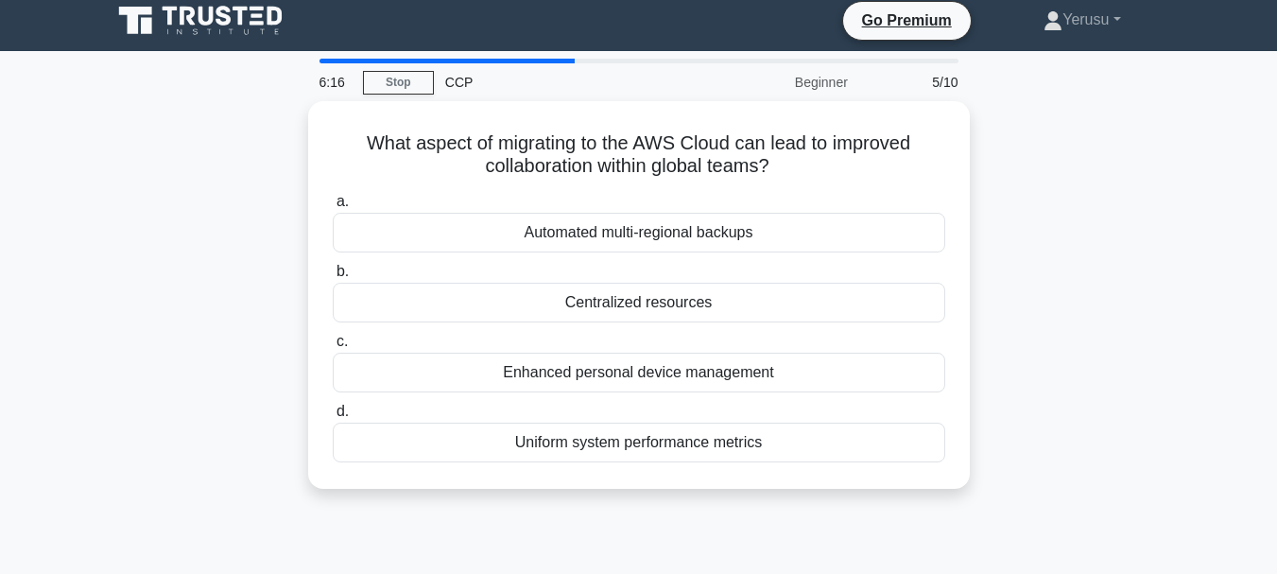
scroll to position [0, 0]
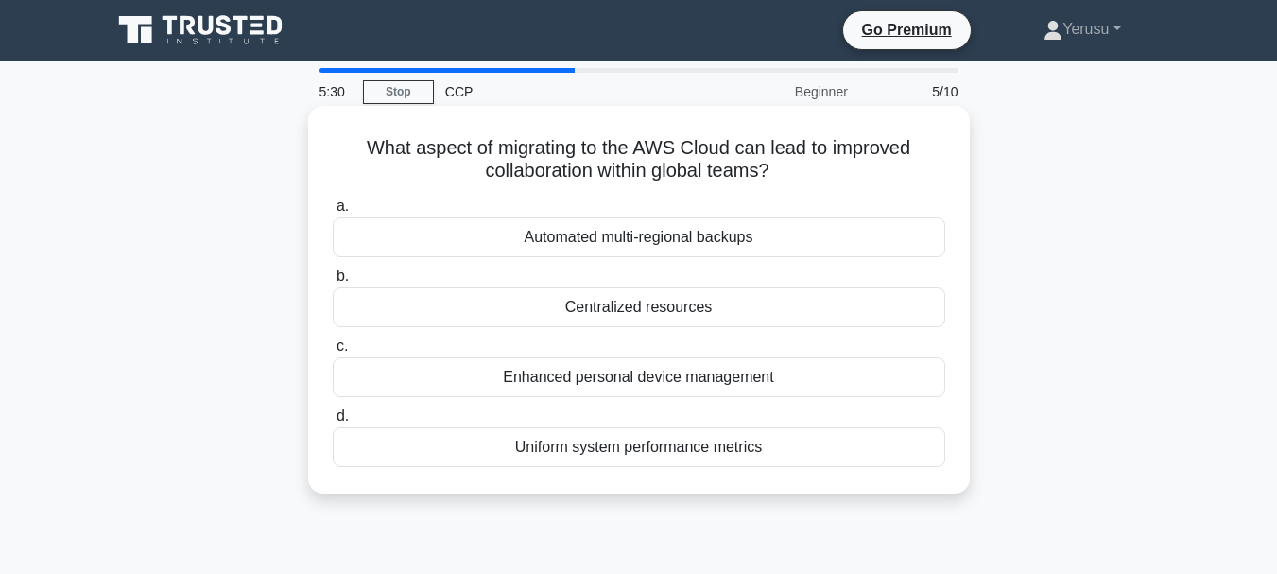
click at [549, 300] on div "Centralized resources" at bounding box center [639, 307] width 613 height 40
click at [333, 283] on input "b. Centralized resources" at bounding box center [333, 276] width 0 height 12
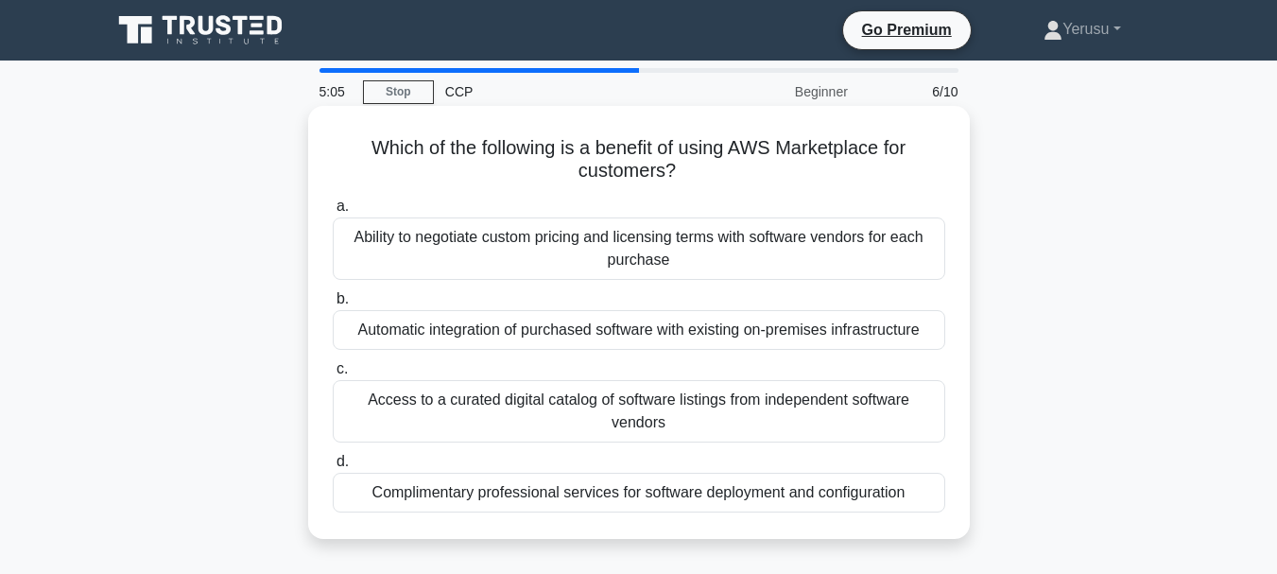
click at [371, 410] on div "Access to a curated digital catalog of software listings from independent softw…" at bounding box center [639, 411] width 613 height 62
click at [333, 375] on input "c. Access to a curated digital catalog of software listings from independent so…" at bounding box center [333, 369] width 0 height 12
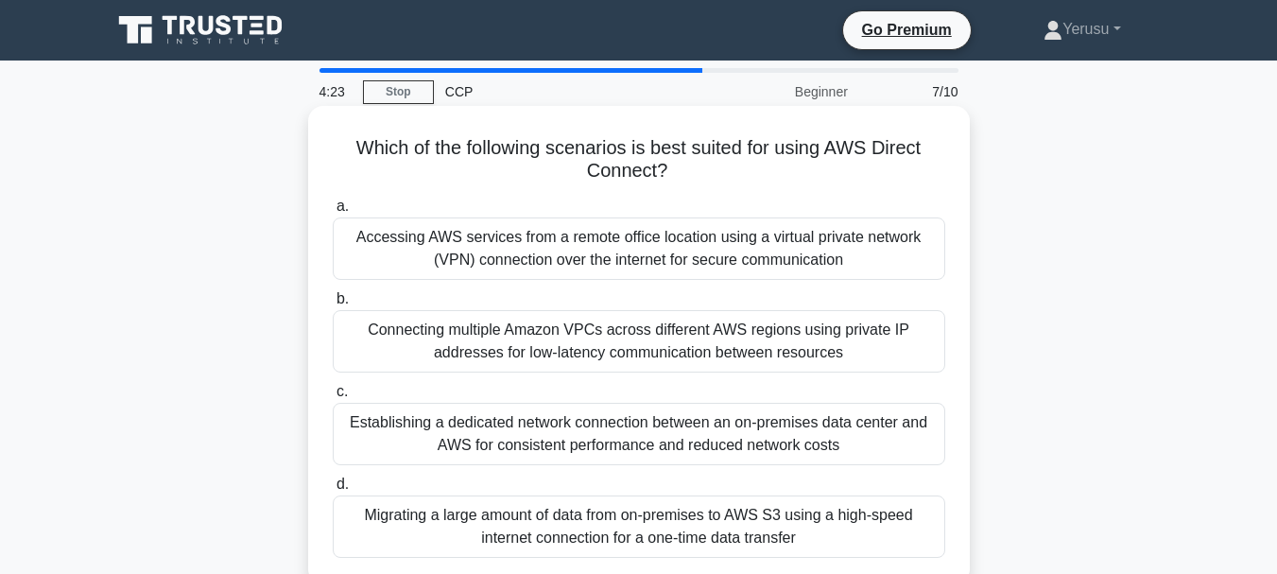
click at [443, 323] on div "Connecting multiple Amazon VPCs across different AWS regions using private IP a…" at bounding box center [639, 341] width 613 height 62
click at [333, 305] on input "b. Connecting multiple Amazon VPCs across different AWS regions using private I…" at bounding box center [333, 299] width 0 height 12
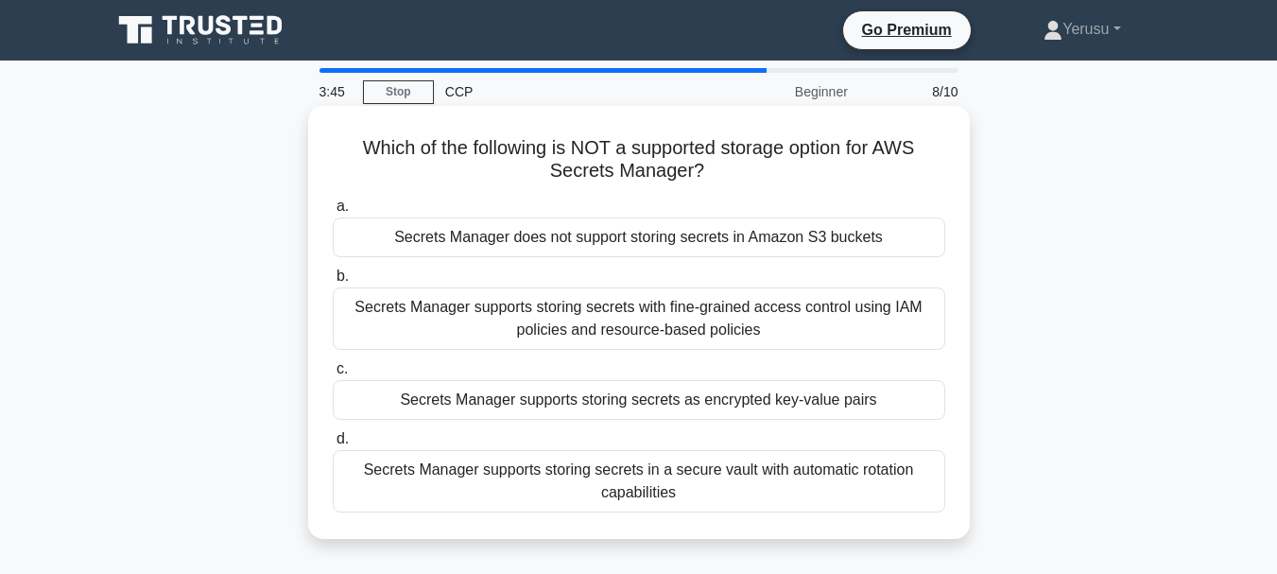
click at [448, 235] on div "Secrets Manager does not support storing secrets in Amazon S3 buckets" at bounding box center [639, 237] width 613 height 40
click at [333, 213] on input "a. Secrets Manager does not support storing secrets in Amazon S3 buckets" at bounding box center [333, 206] width 0 height 12
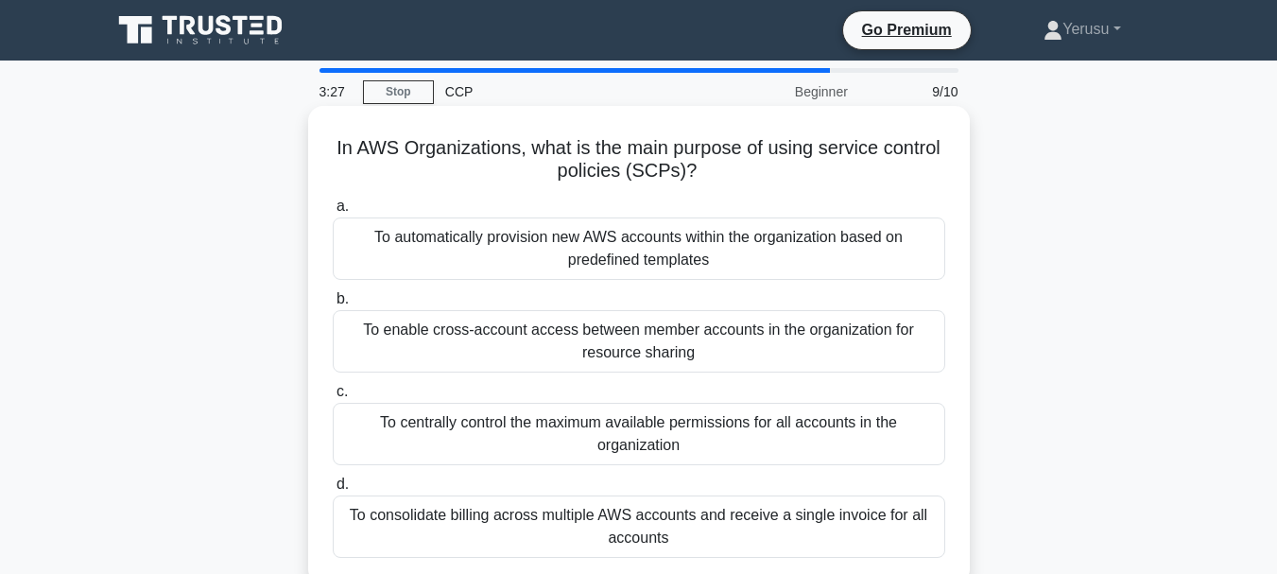
click at [416, 431] on div "To centrally control the maximum available permissions for all accounts in the …" at bounding box center [639, 434] width 613 height 62
click at [333, 398] on input "c. To centrally control the maximum available permissions for all accounts in t…" at bounding box center [333, 392] width 0 height 12
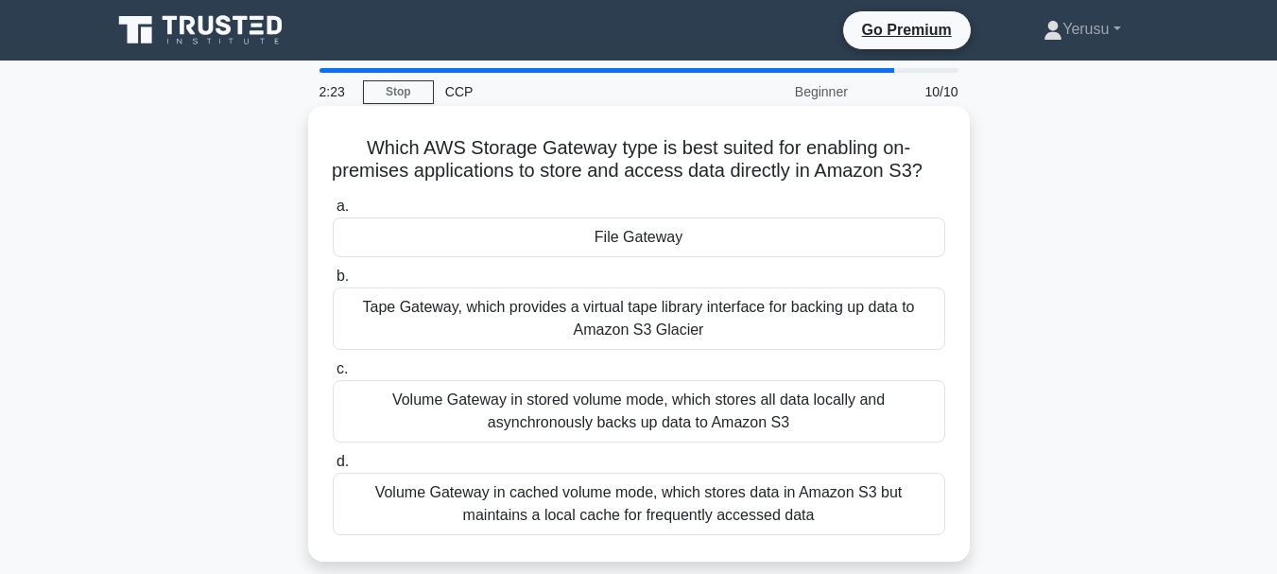
click at [601, 257] on div "File Gateway" at bounding box center [639, 237] width 613 height 40
click at [333, 213] on input "a. File Gateway" at bounding box center [333, 206] width 0 height 12
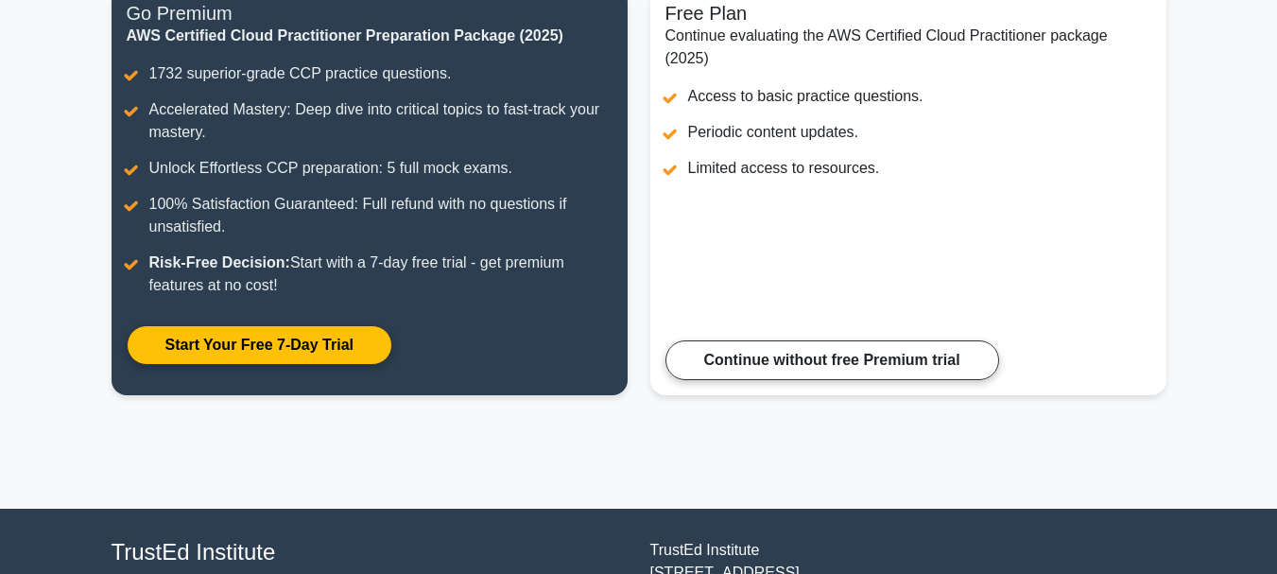
scroll to position [227, 0]
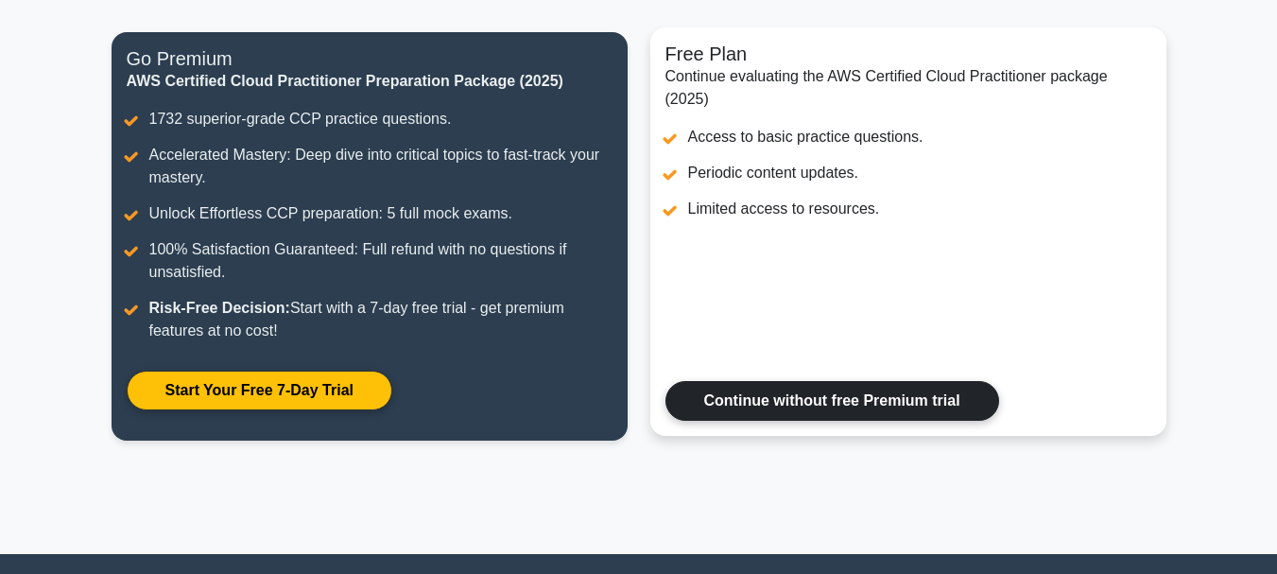
click at [743, 397] on link "Continue without free Premium trial" at bounding box center [833, 401] width 334 height 40
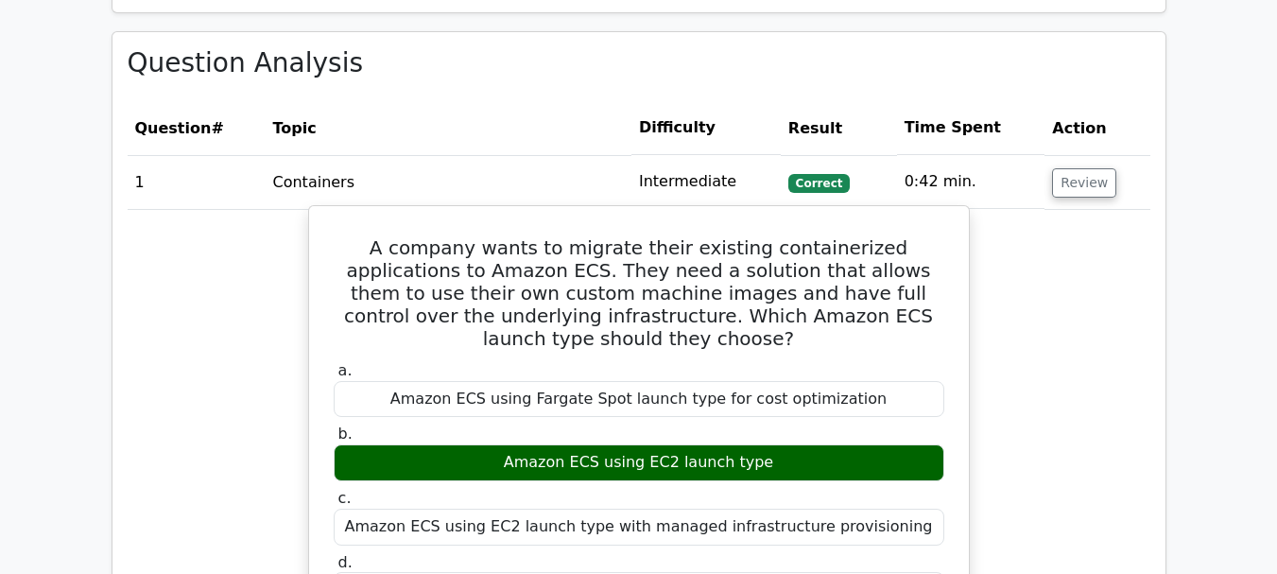
scroll to position [1513, 0]
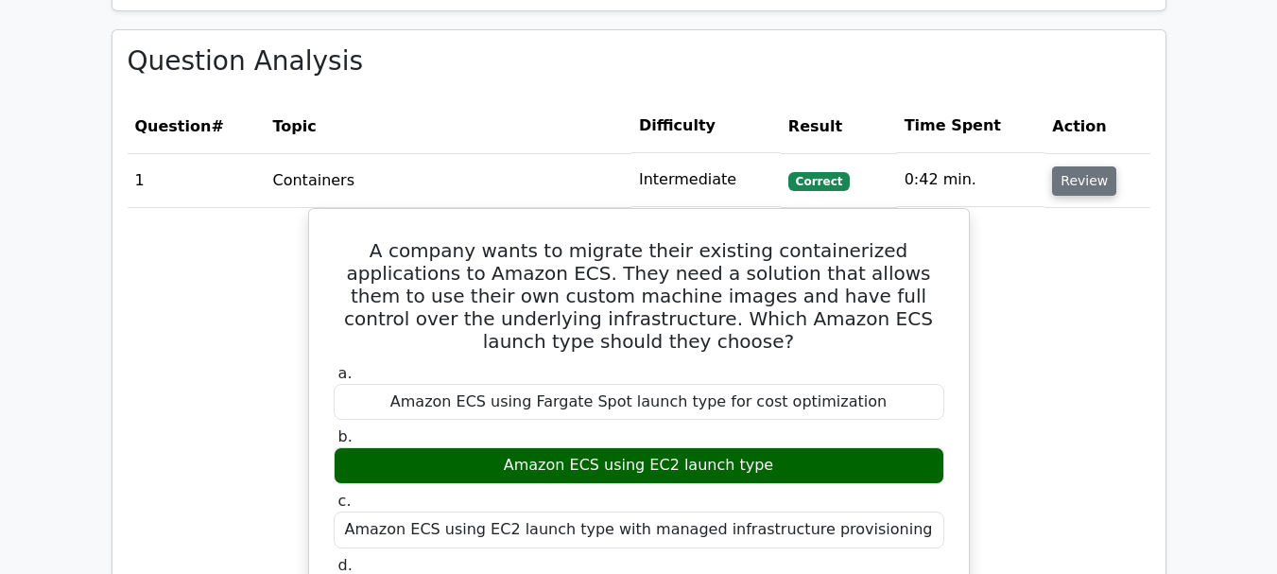
click at [1087, 166] on button "Review" at bounding box center [1084, 180] width 64 height 29
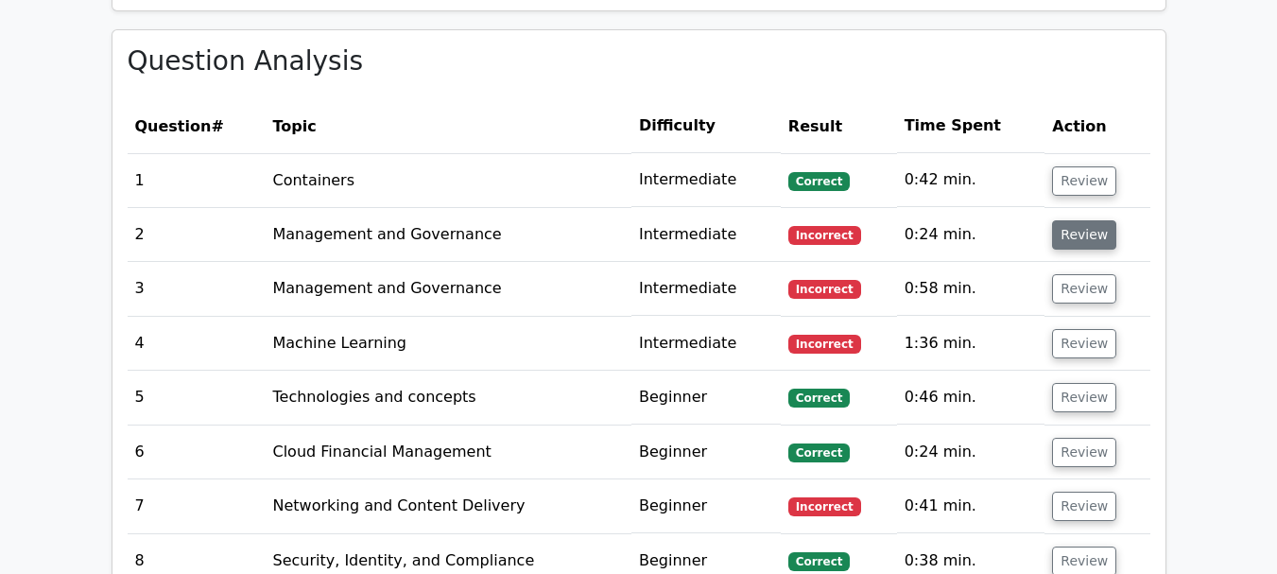
click at [1075, 220] on button "Review" at bounding box center [1084, 234] width 64 height 29
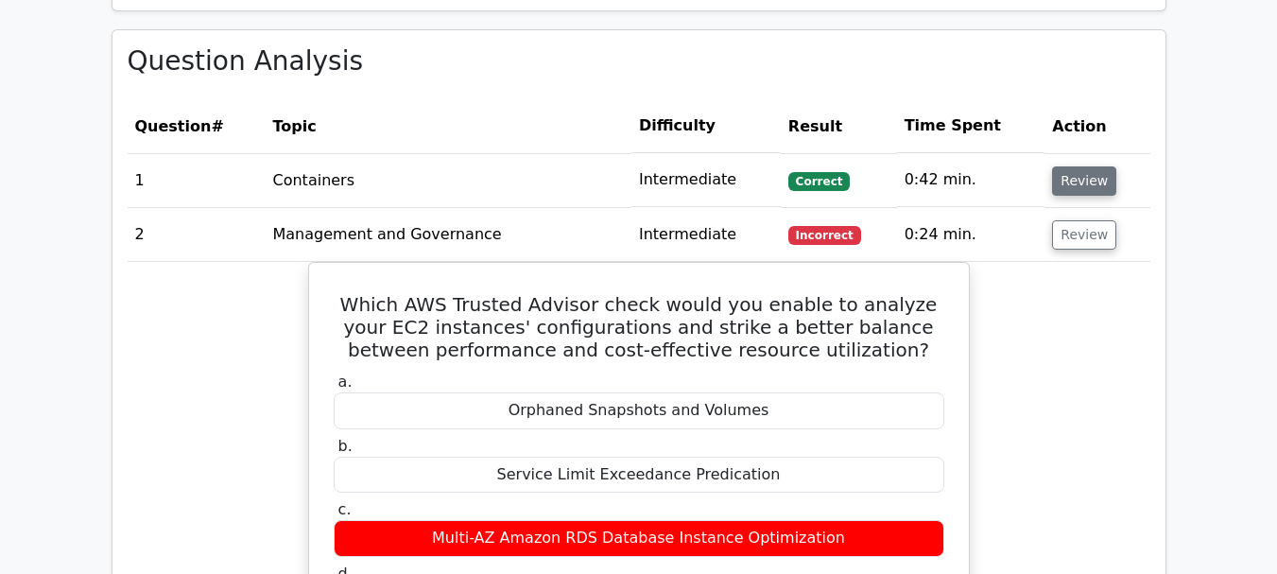
click at [1088, 166] on button "Review" at bounding box center [1084, 180] width 64 height 29
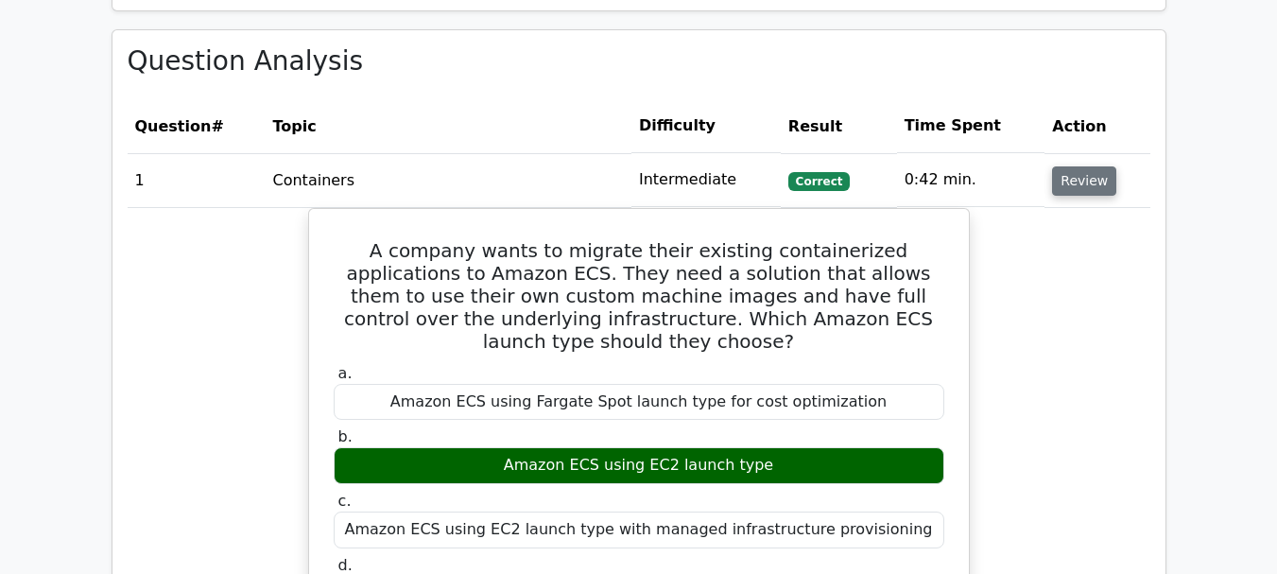
click at [1088, 166] on button "Review" at bounding box center [1084, 180] width 64 height 29
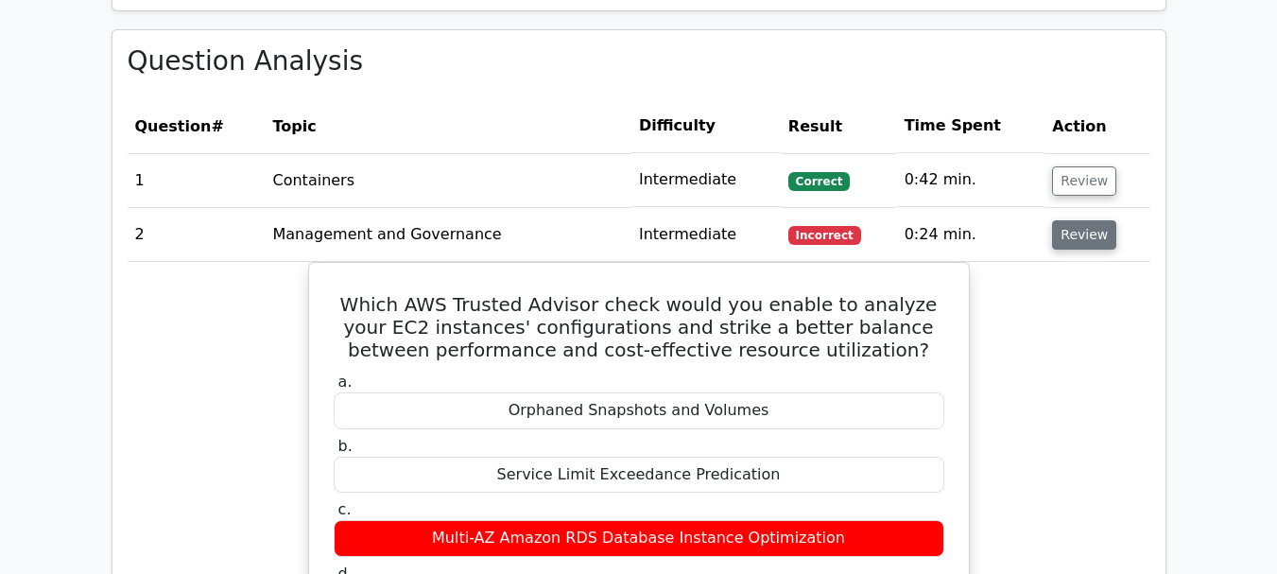
click at [1078, 220] on button "Review" at bounding box center [1084, 234] width 64 height 29
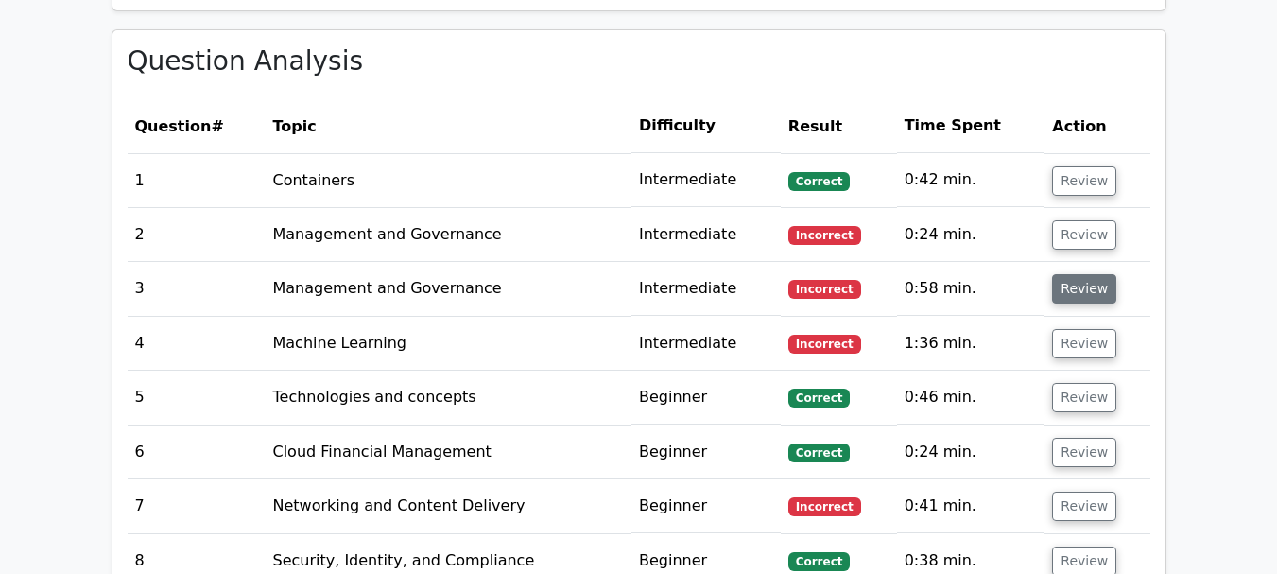
click at [1068, 274] on button "Review" at bounding box center [1084, 288] width 64 height 29
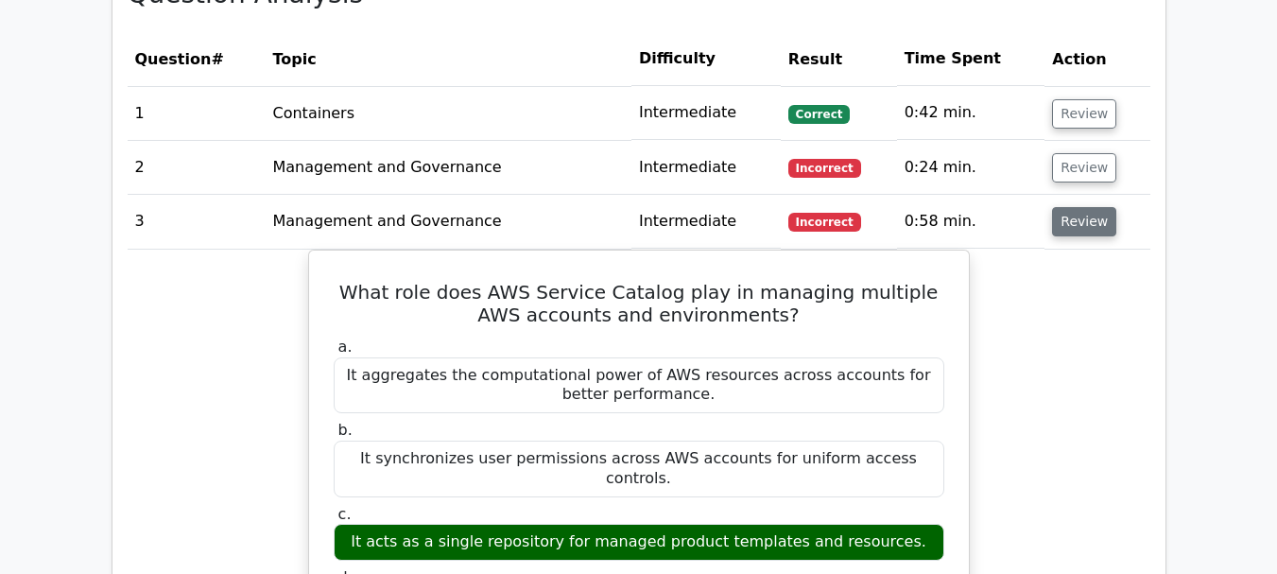
scroll to position [1607, 0]
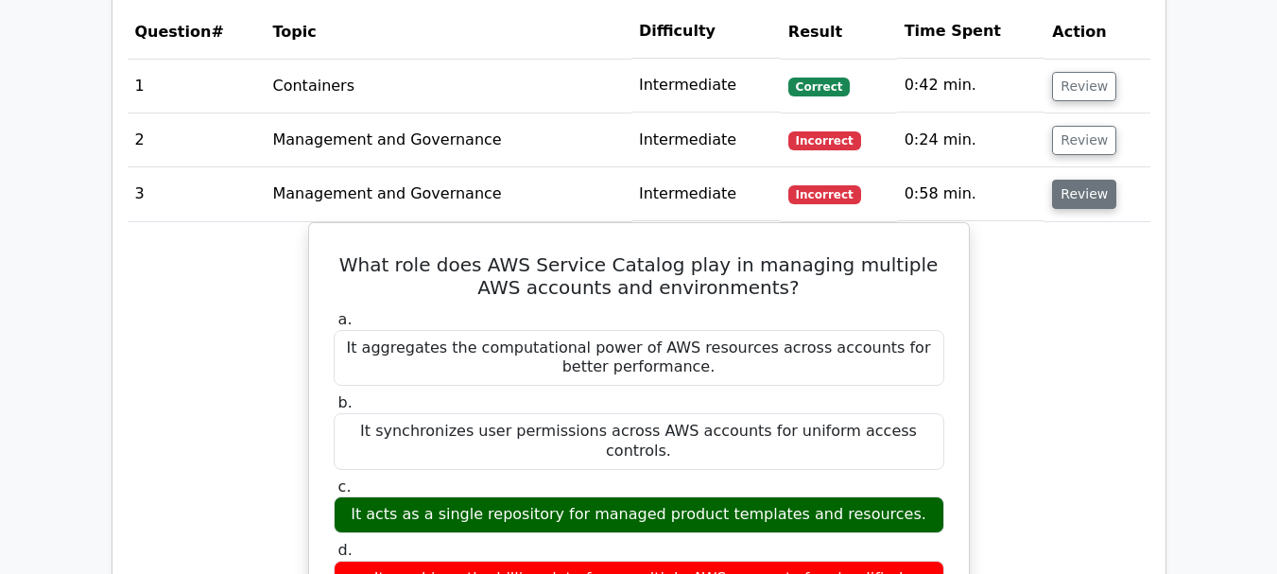
click at [1080, 180] on button "Review" at bounding box center [1084, 194] width 64 height 29
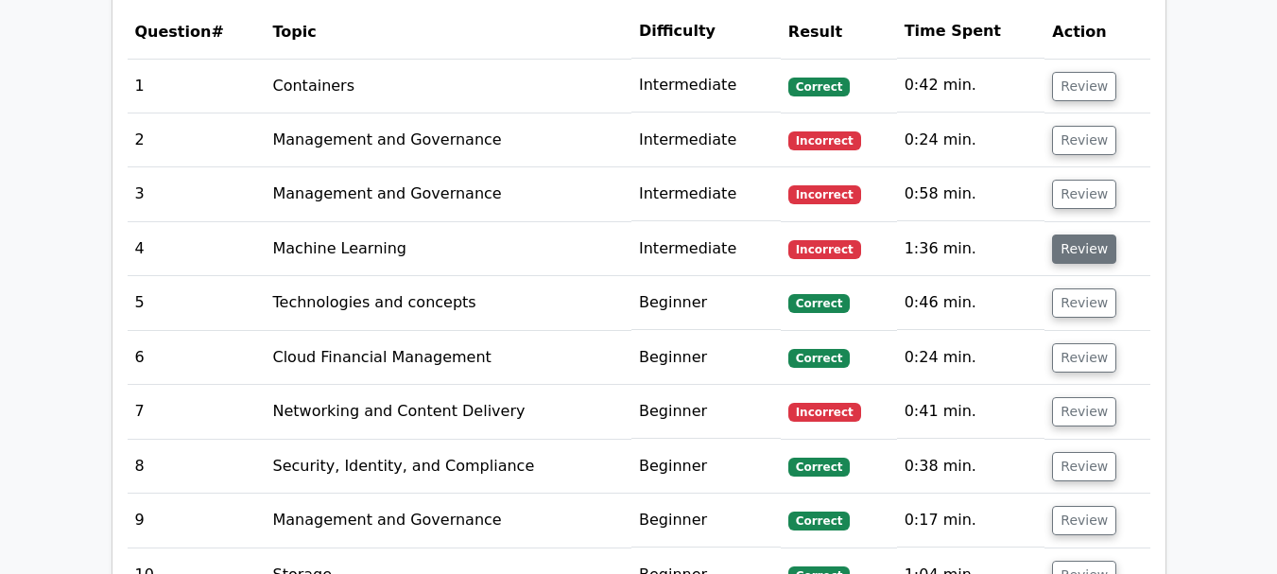
click at [1074, 234] on button "Review" at bounding box center [1084, 248] width 64 height 29
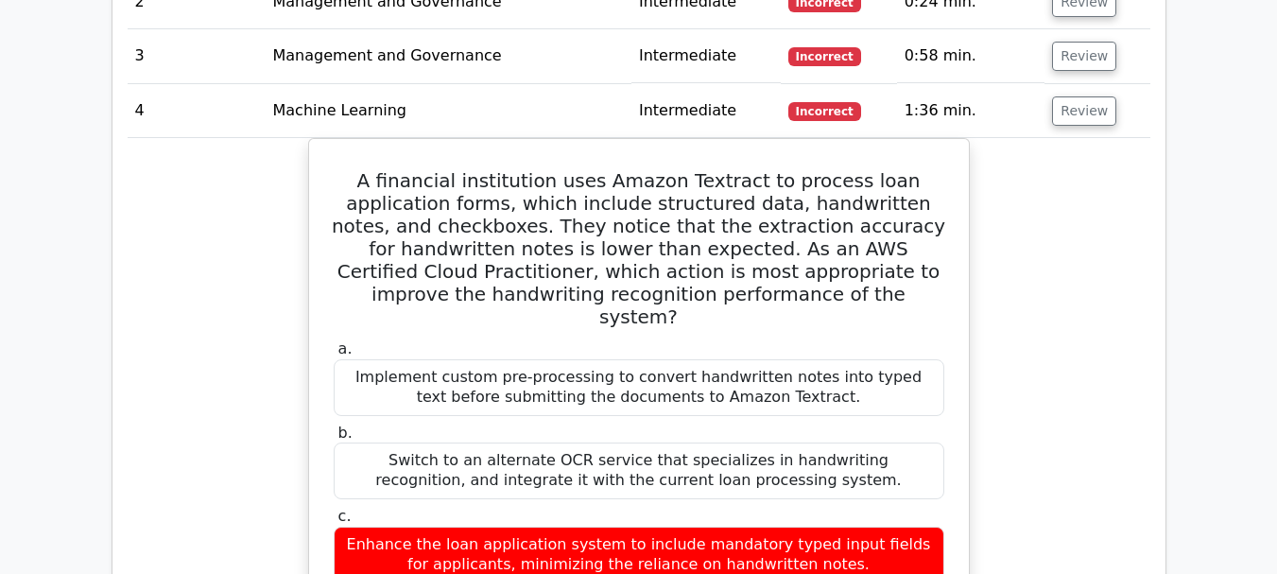
scroll to position [1702, 0]
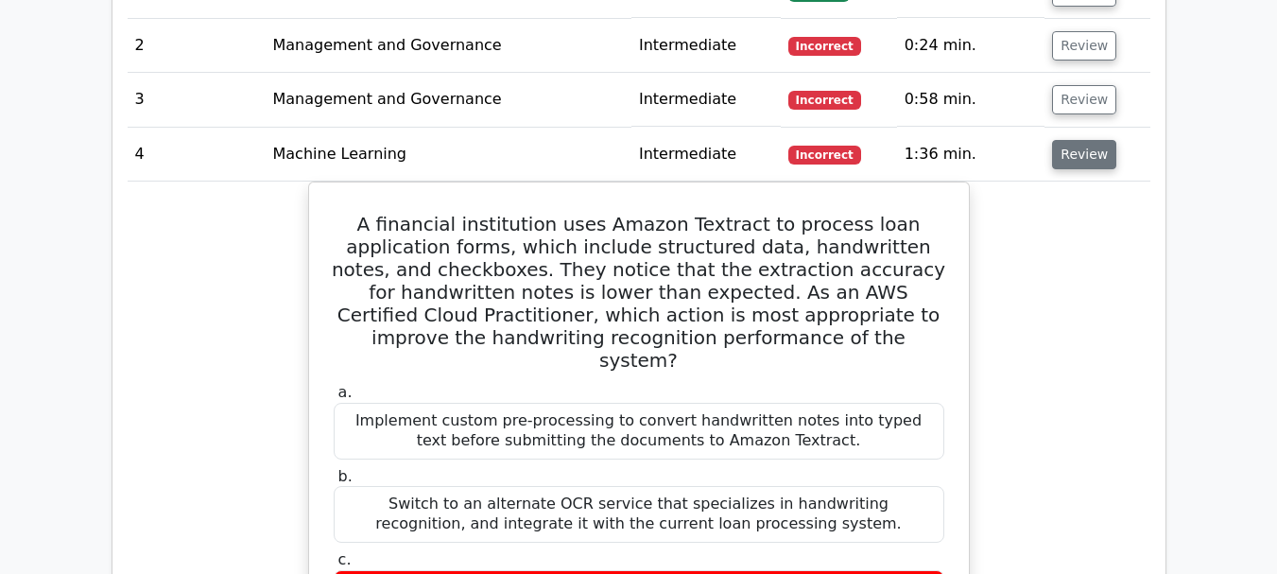
click at [1085, 140] on button "Review" at bounding box center [1084, 154] width 64 height 29
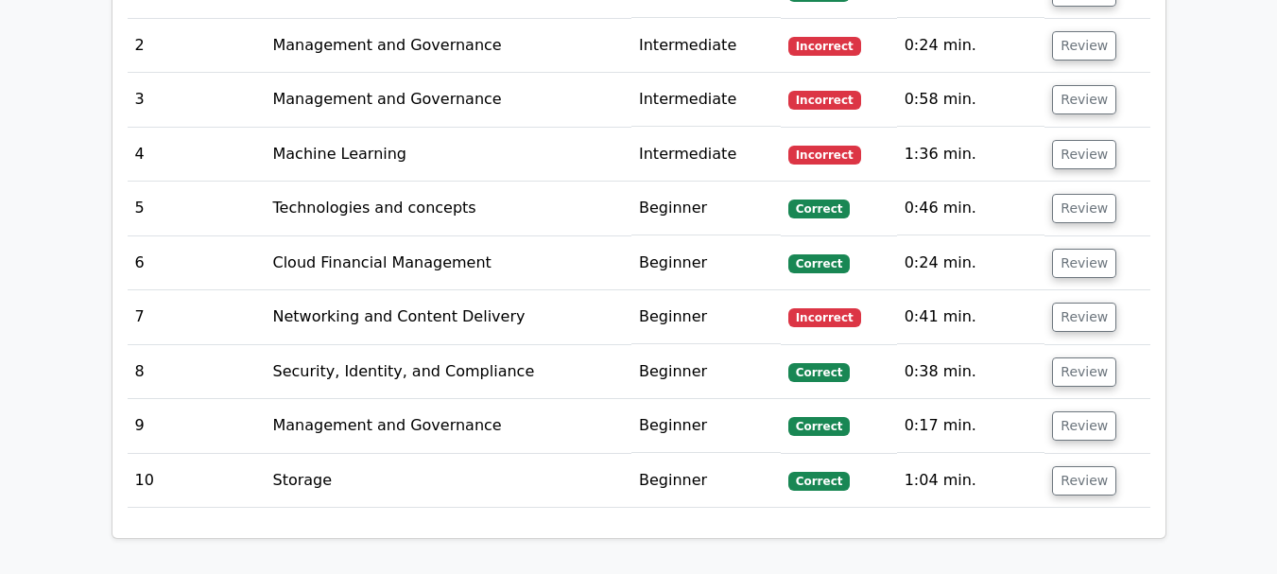
click at [773, 236] on td "Beginner" at bounding box center [706, 263] width 149 height 54
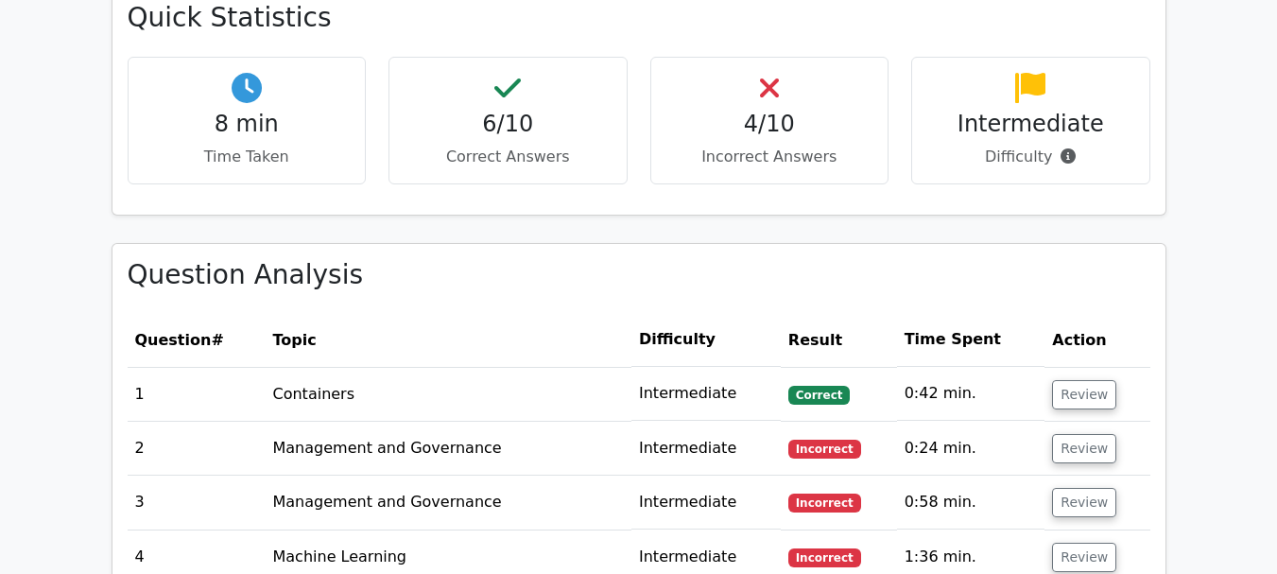
scroll to position [1229, 0]
